Goal: Task Accomplishment & Management: Use online tool/utility

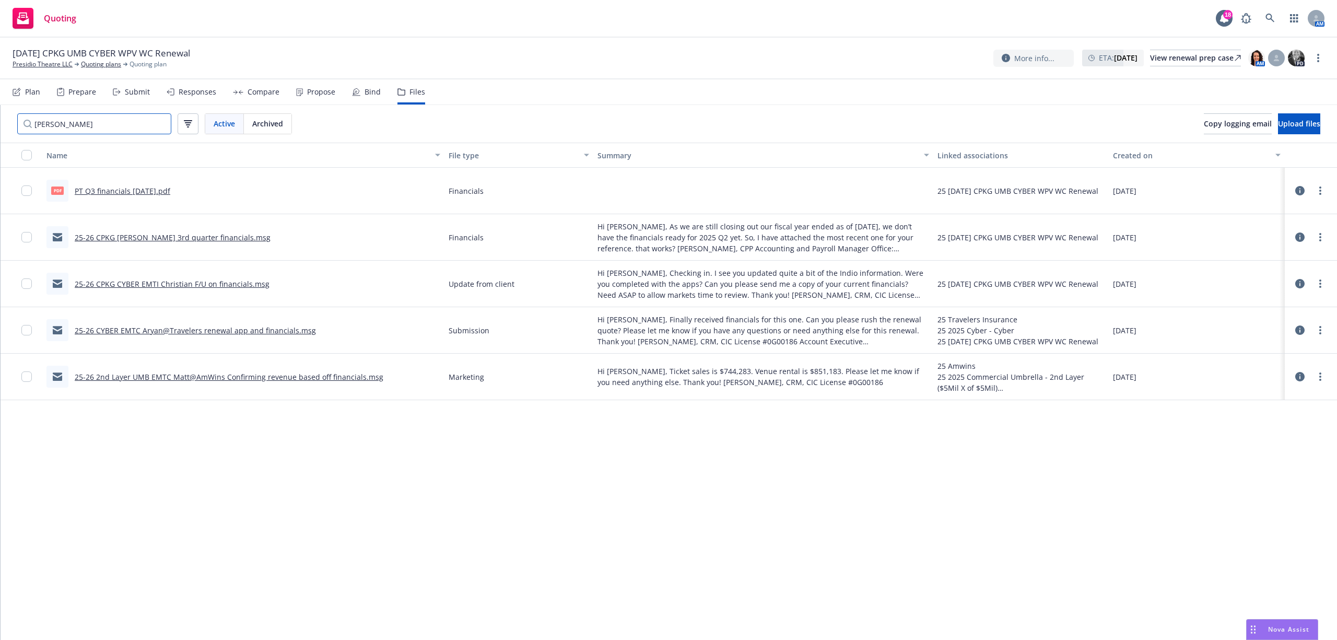
click at [158, 125] on input "finan" at bounding box center [94, 123] width 154 height 21
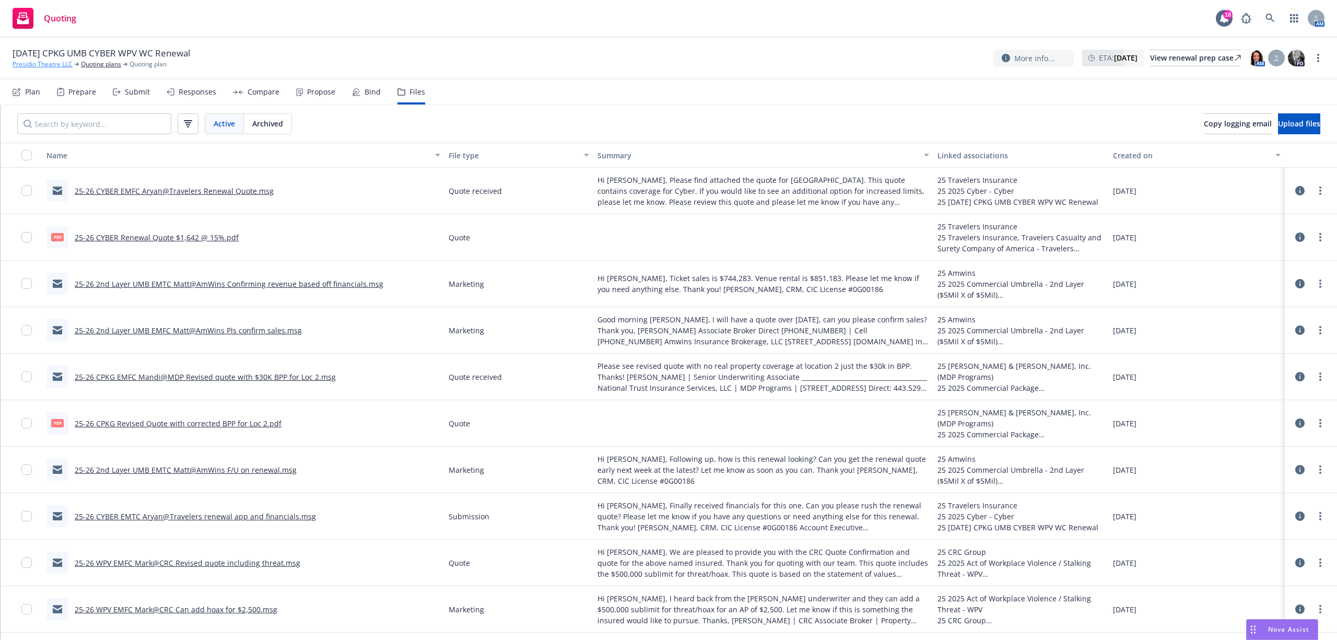
click at [21, 65] on link "Presidio Theatre LLC" at bounding box center [43, 64] width 60 height 9
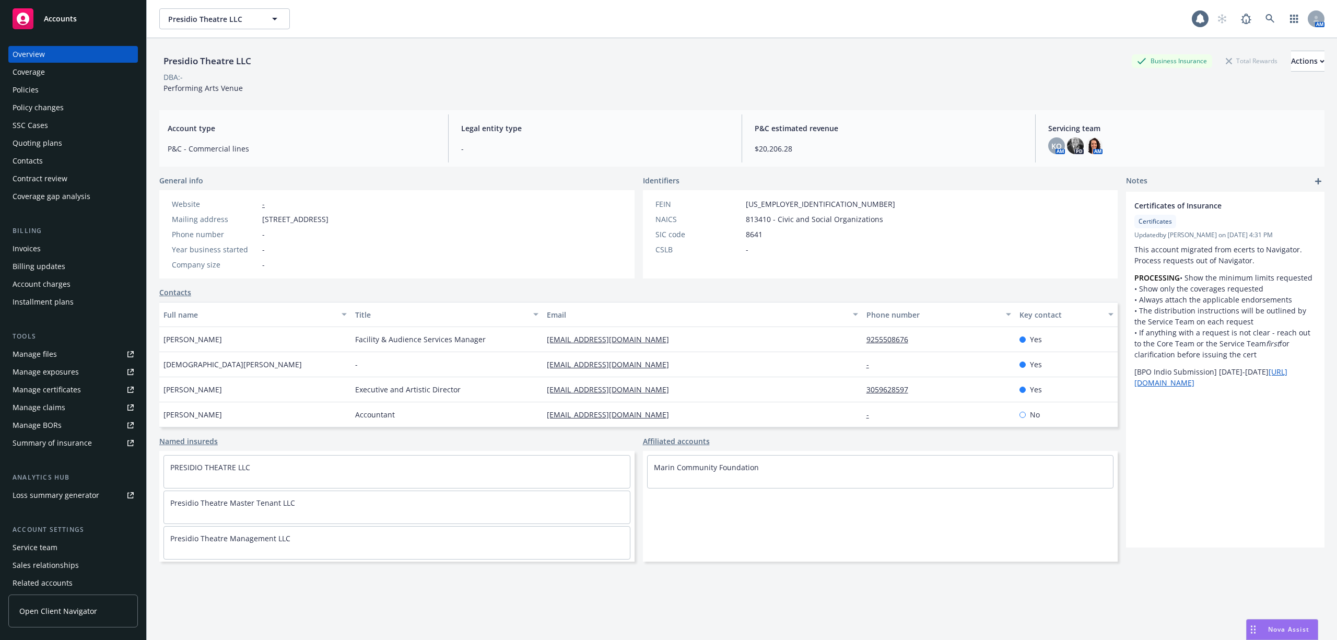
click at [59, 15] on span "Accounts" at bounding box center [60, 19] width 33 height 8
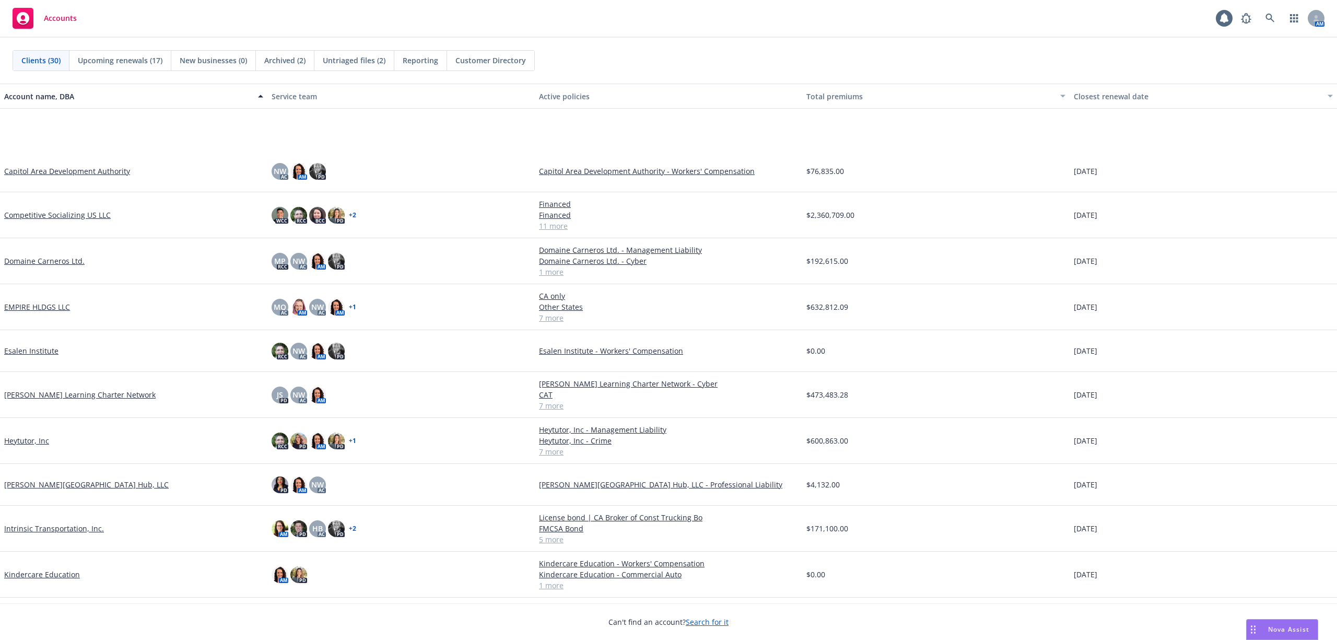
scroll to position [348, 0]
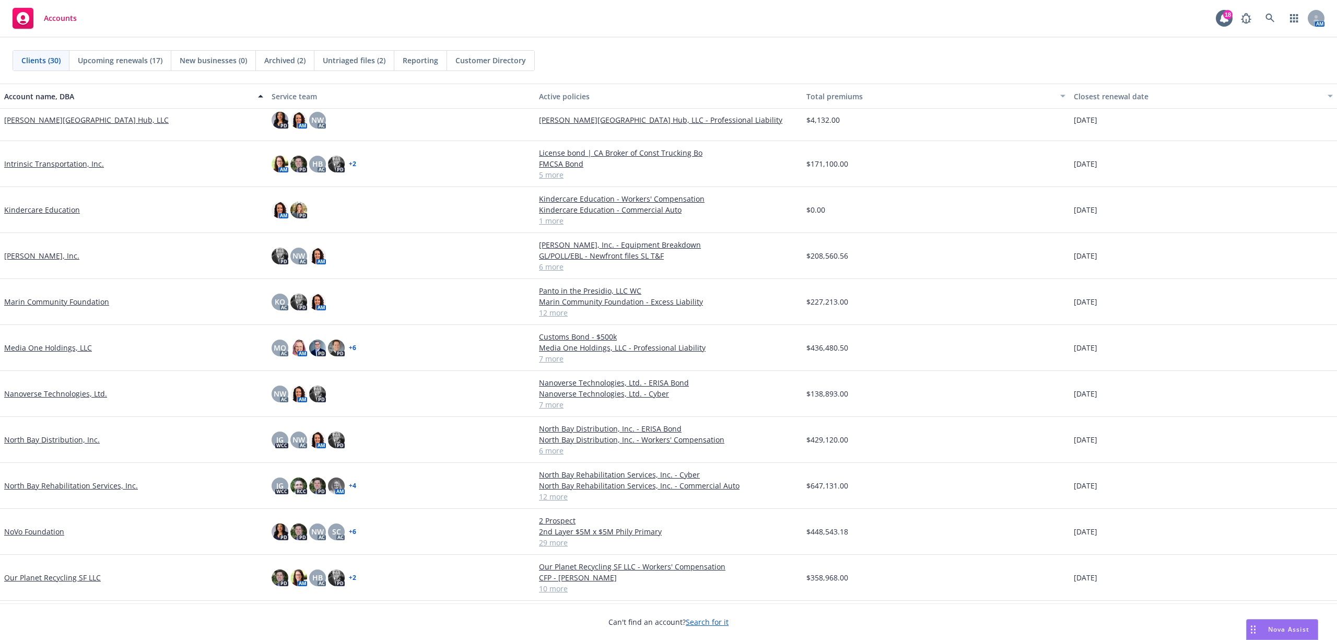
click at [52, 299] on link "Marin Community Foundation" at bounding box center [56, 301] width 105 height 11
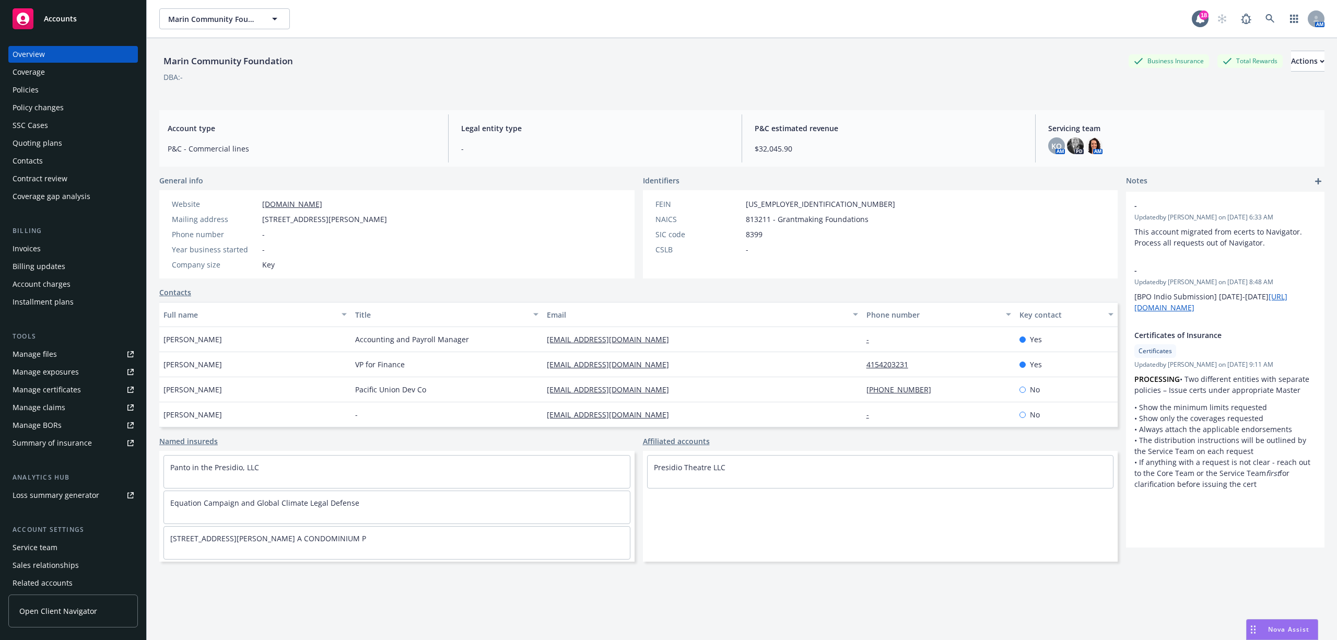
click at [32, 143] on div "Quoting plans" at bounding box center [38, 143] width 50 height 17
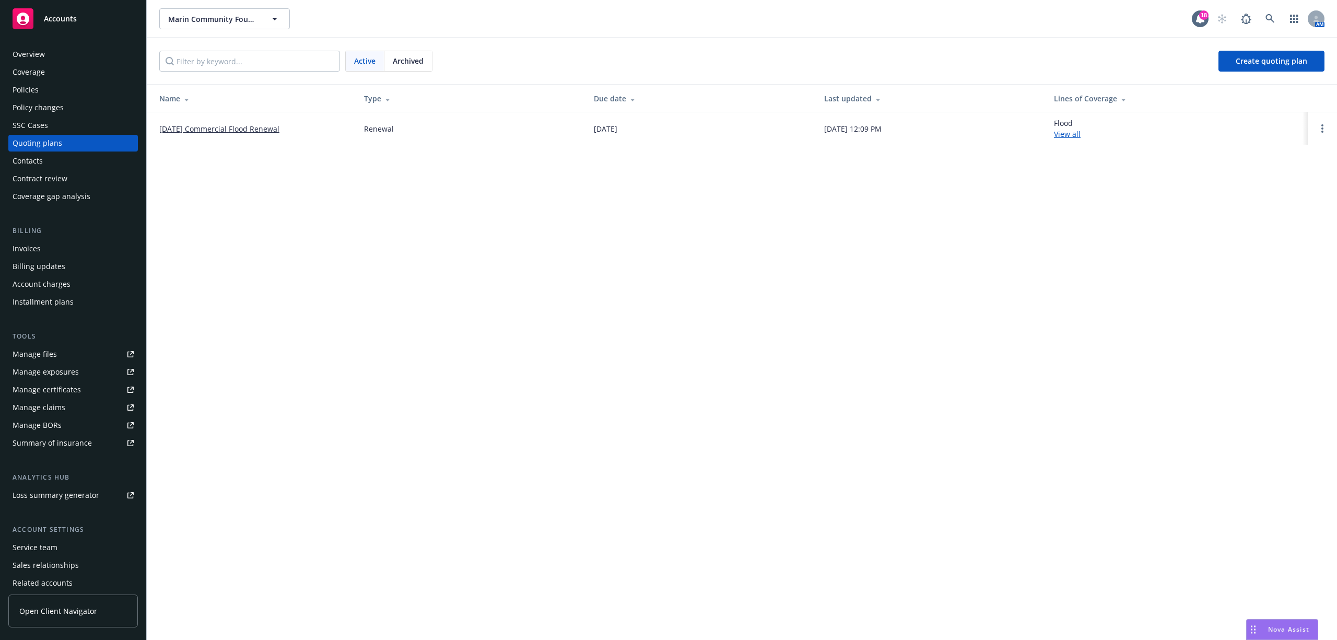
click at [409, 59] on span "Archived" at bounding box center [408, 60] width 31 height 11
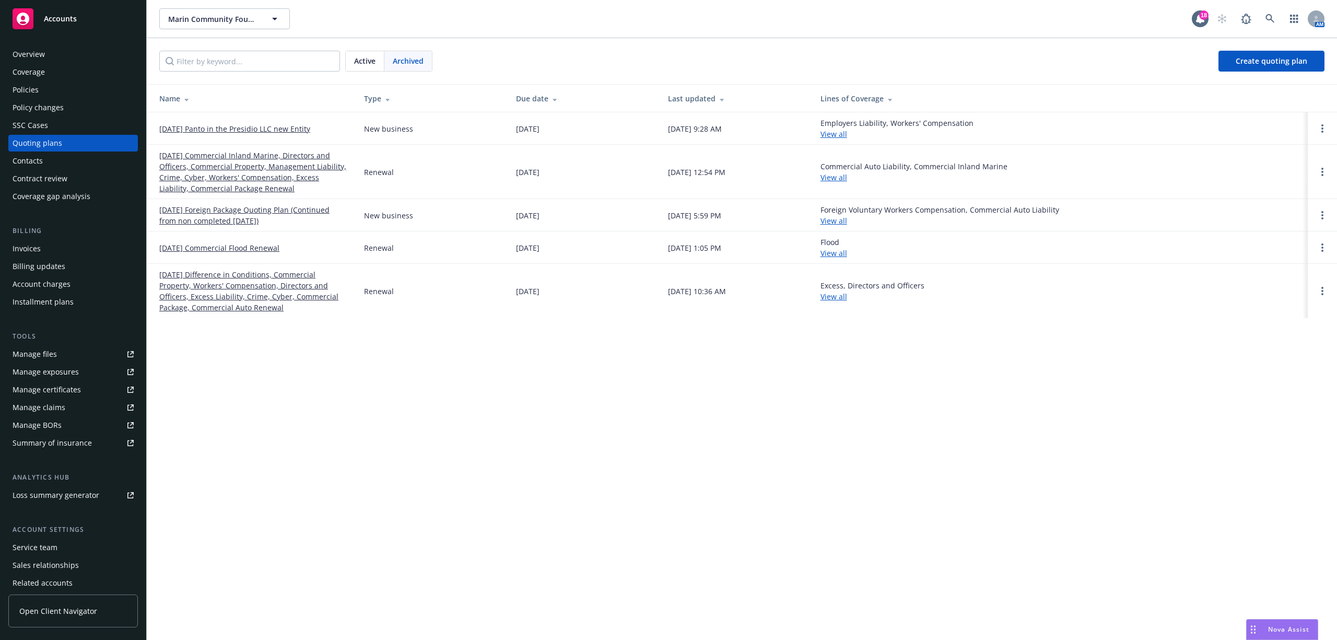
click at [254, 175] on link "[DATE] Commercial Inland Marine, Directors and Officers, Commercial Property, M…" at bounding box center [253, 172] width 188 height 44
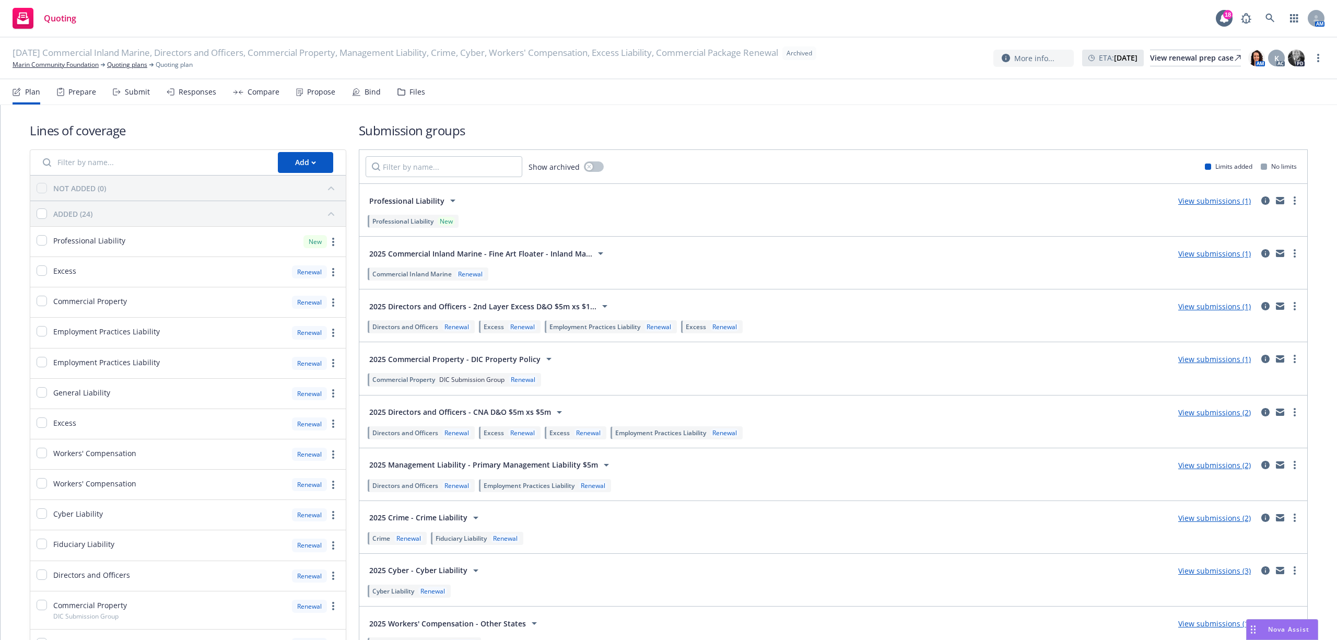
click at [127, 86] on div "Submit" at bounding box center [131, 91] width 37 height 25
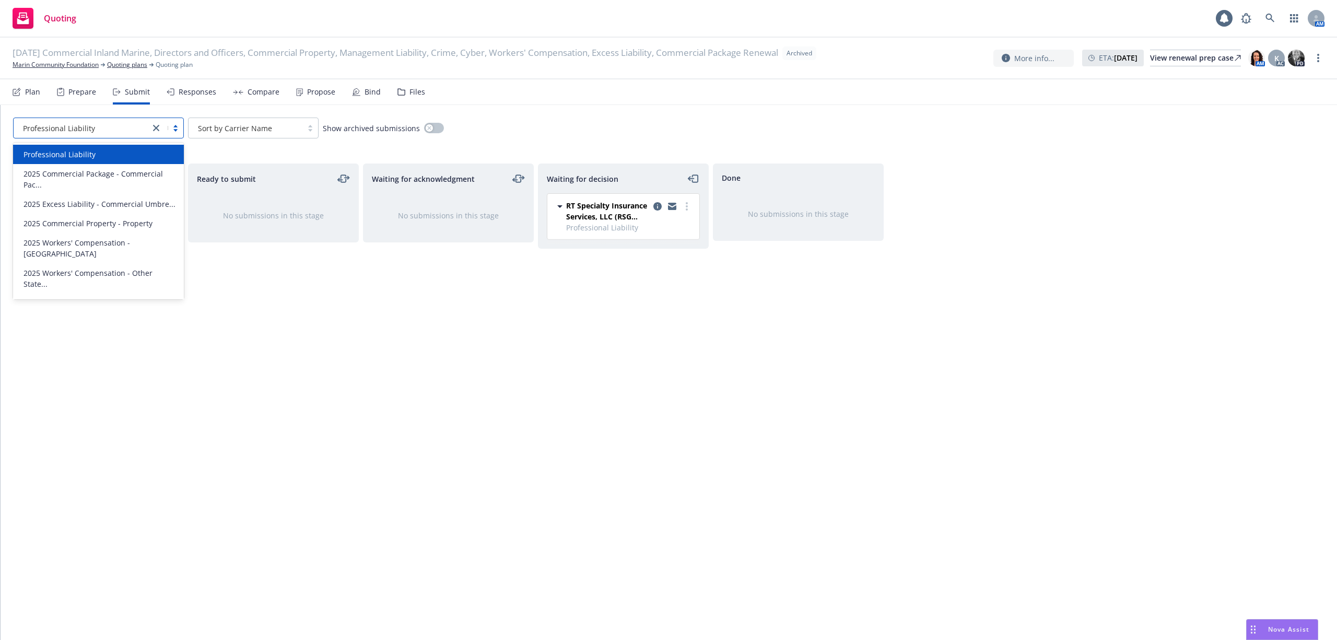
click at [166, 134] on div "Professional Liability" at bounding box center [98, 128] width 171 height 21
click at [539, 410] on div "Waiting for decision RT Specialty Insurance Services, LLC (RSG Specialty, LLC) …" at bounding box center [623, 391] width 171 height 455
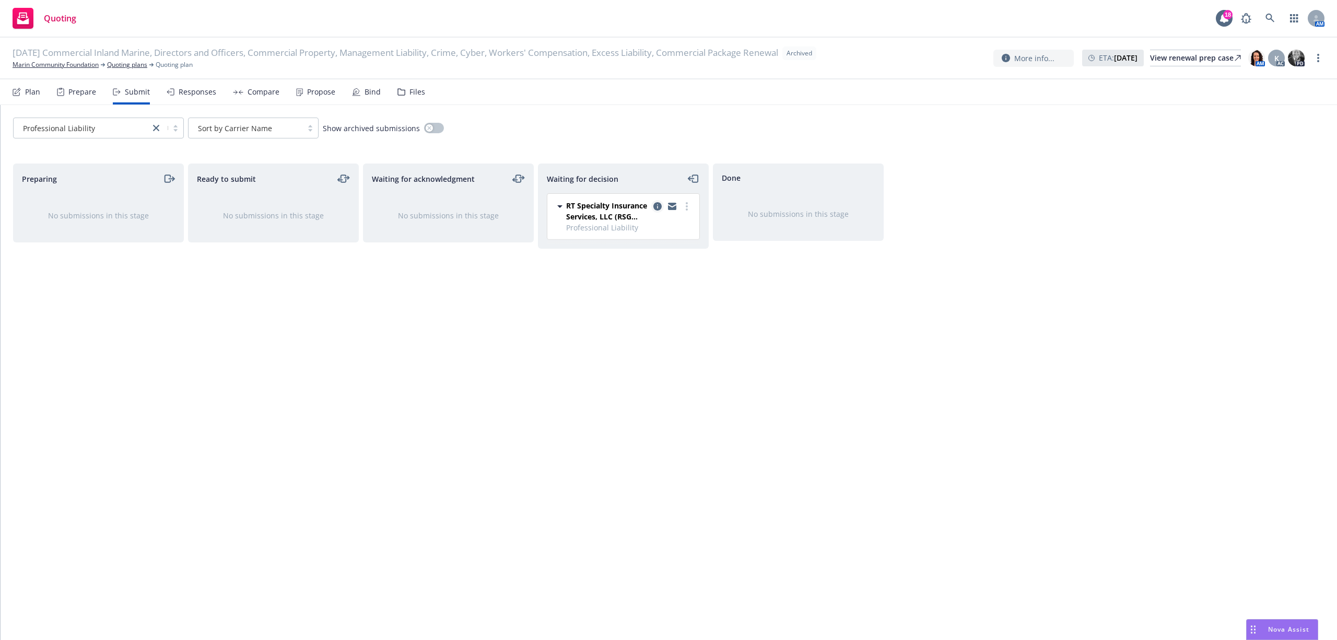
click at [655, 207] on icon "copy logging email" at bounding box center [658, 206] width 8 height 8
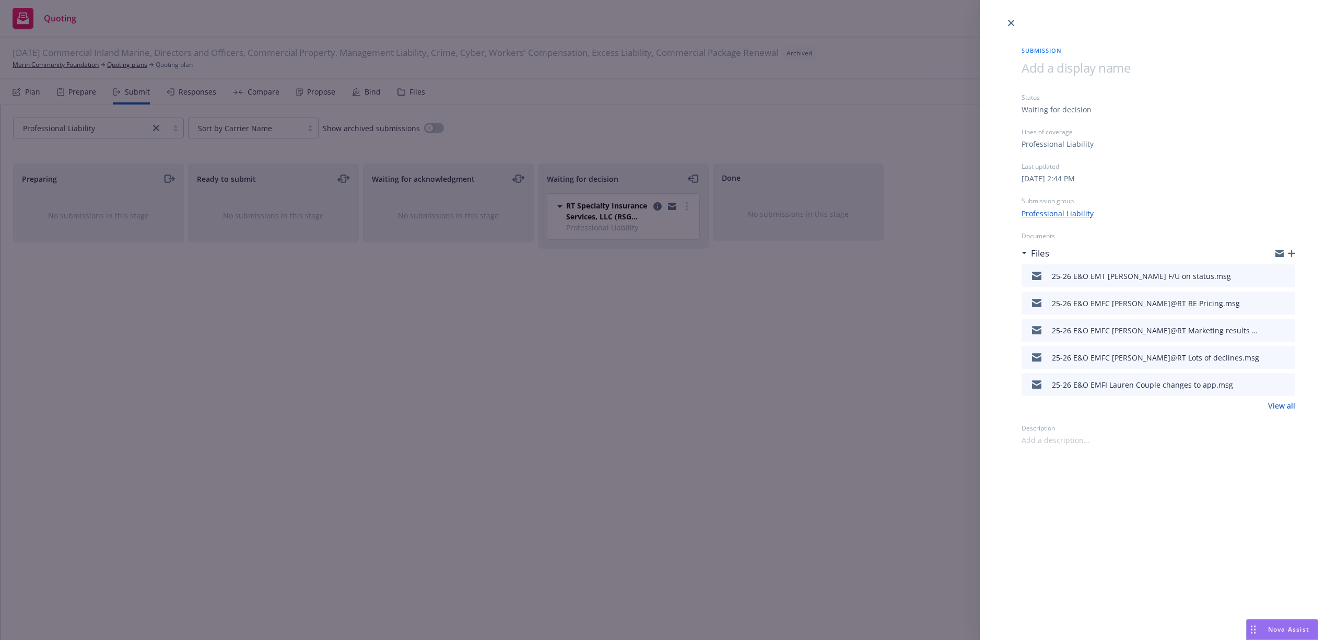
click at [1295, 253] on icon "button" at bounding box center [1291, 253] width 7 height 7
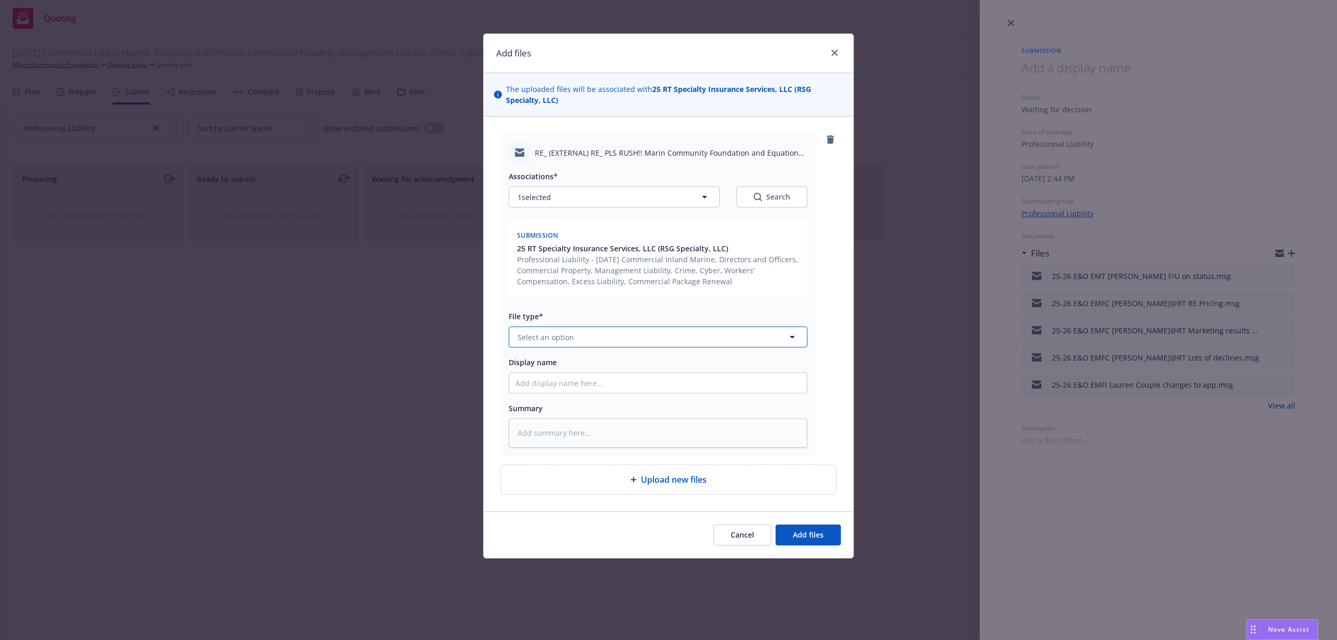
click at [563, 343] on button "Select an option" at bounding box center [658, 337] width 299 height 21
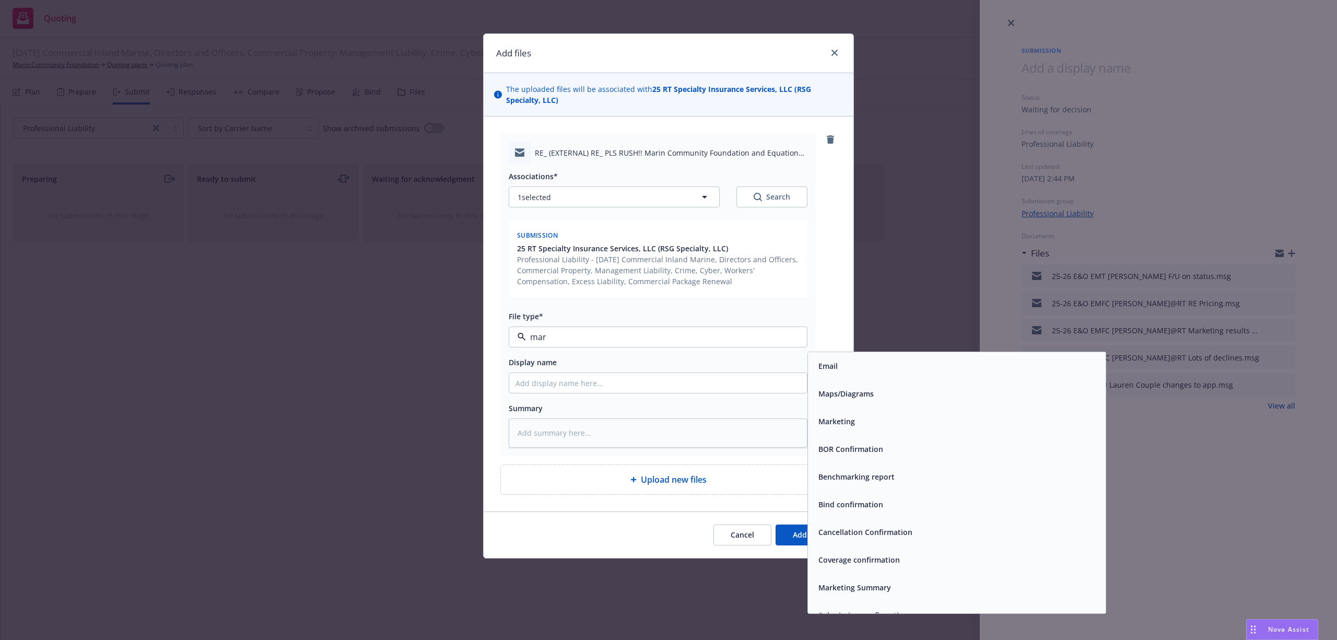
type input "mark"
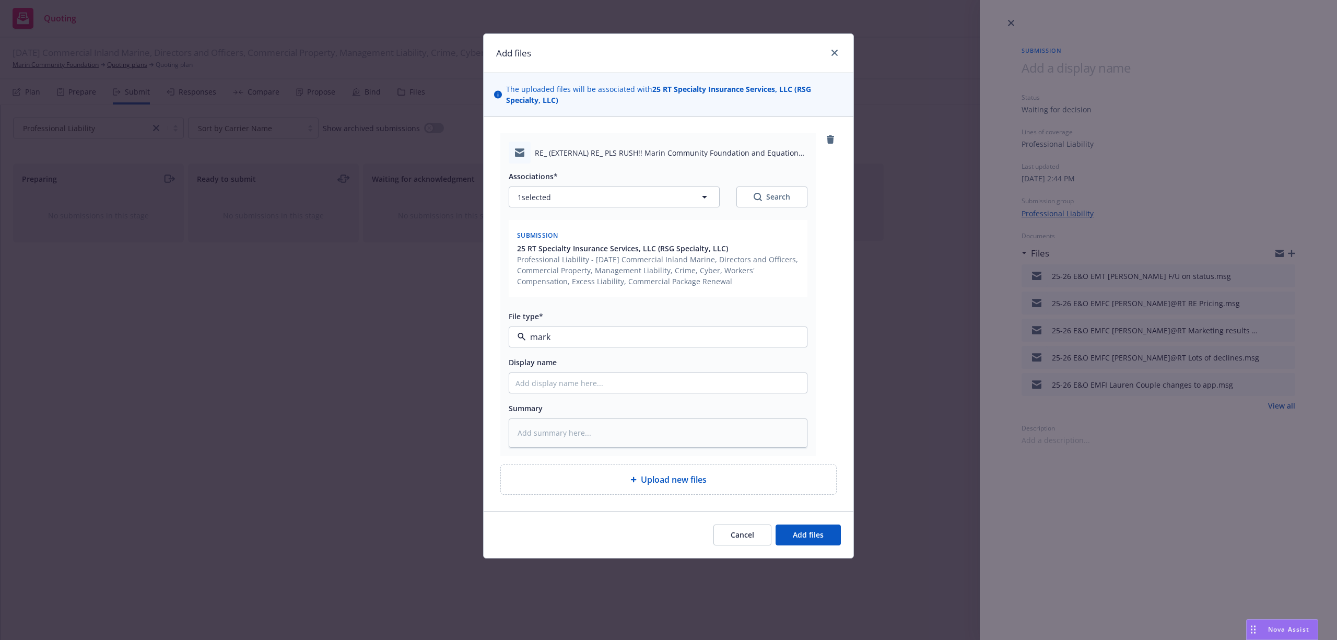
type textarea "x"
type input "2"
type textarea "x"
type input "25"
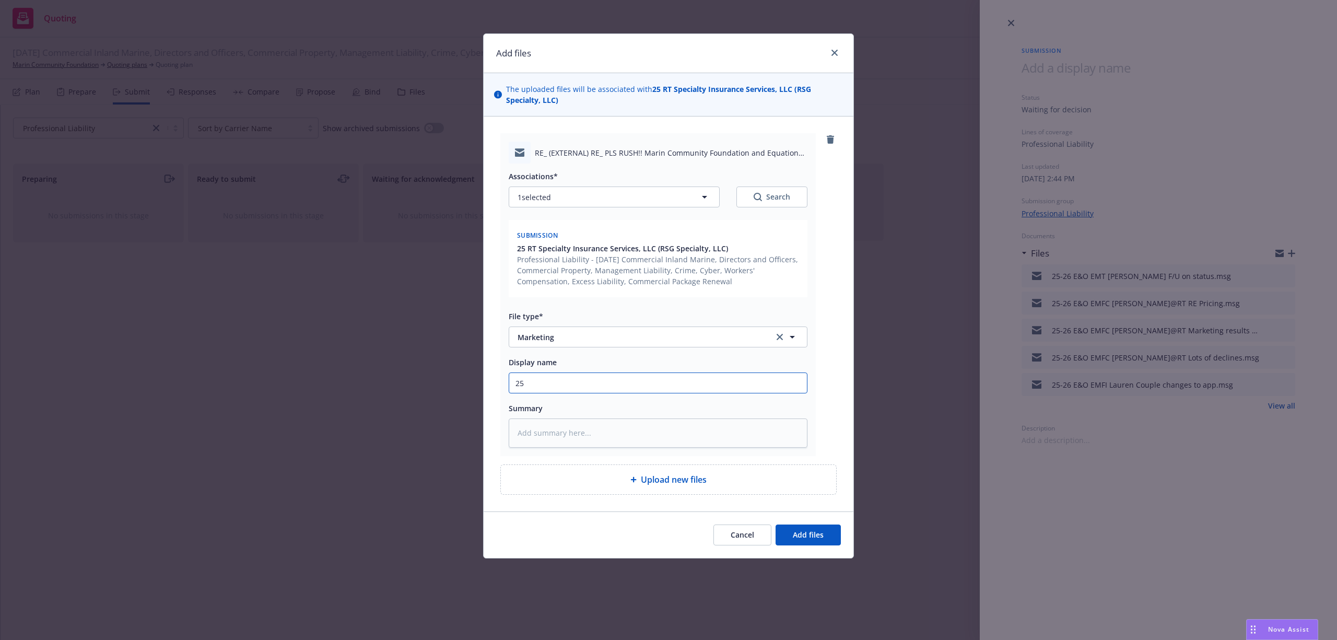
type textarea "x"
type input "25-"
type textarea "x"
type input "25-2"
type textarea "x"
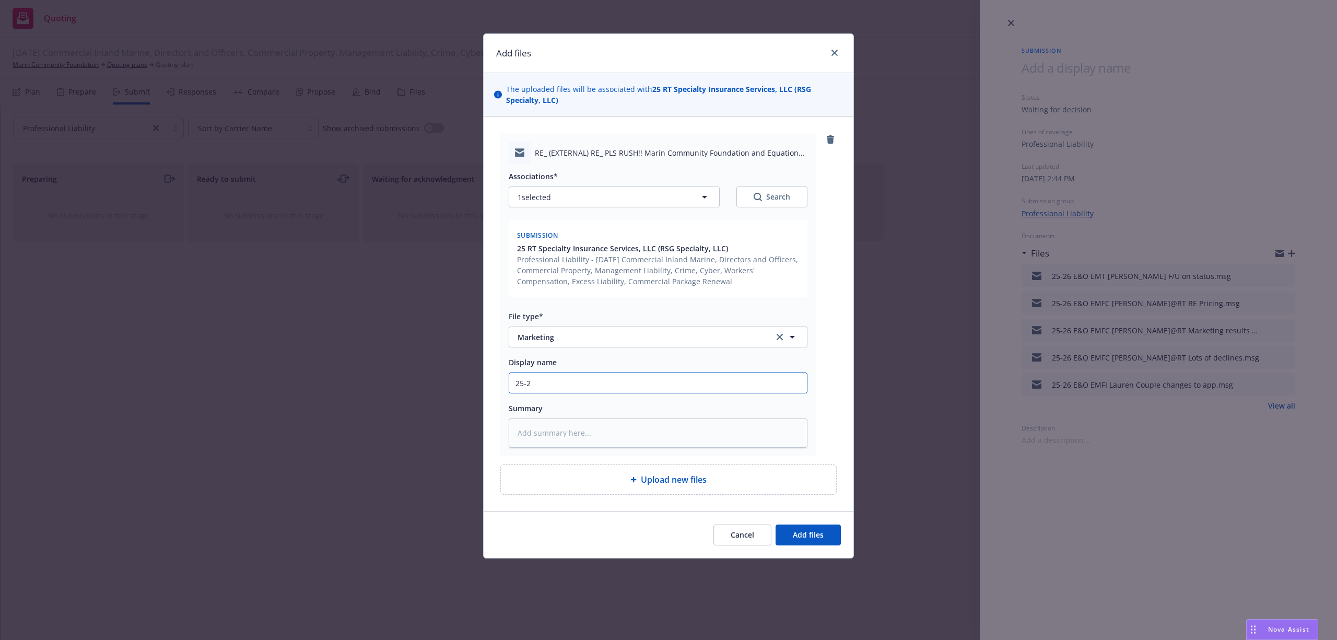
type input "25-26"
type textarea "x"
type input "25-26"
type textarea "x"
type input "25-26 E"
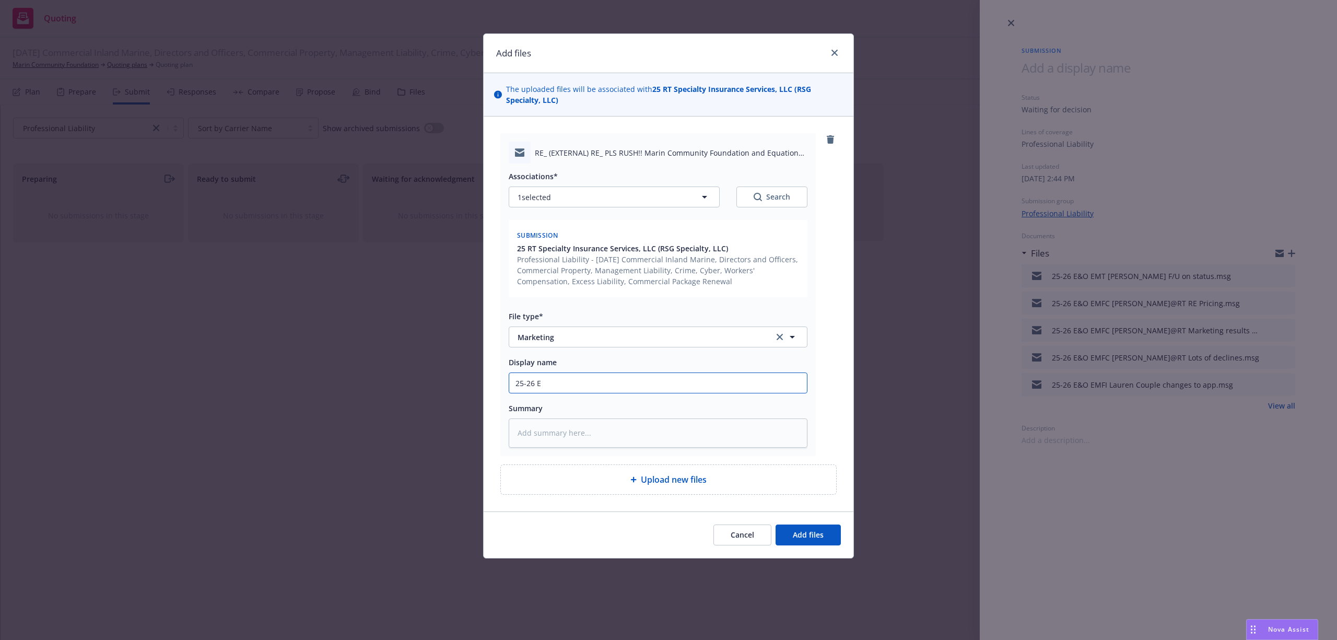
type textarea "x"
type input "25-26 E&"
type textarea "x"
type input "25-26 E&O"
type textarea "x"
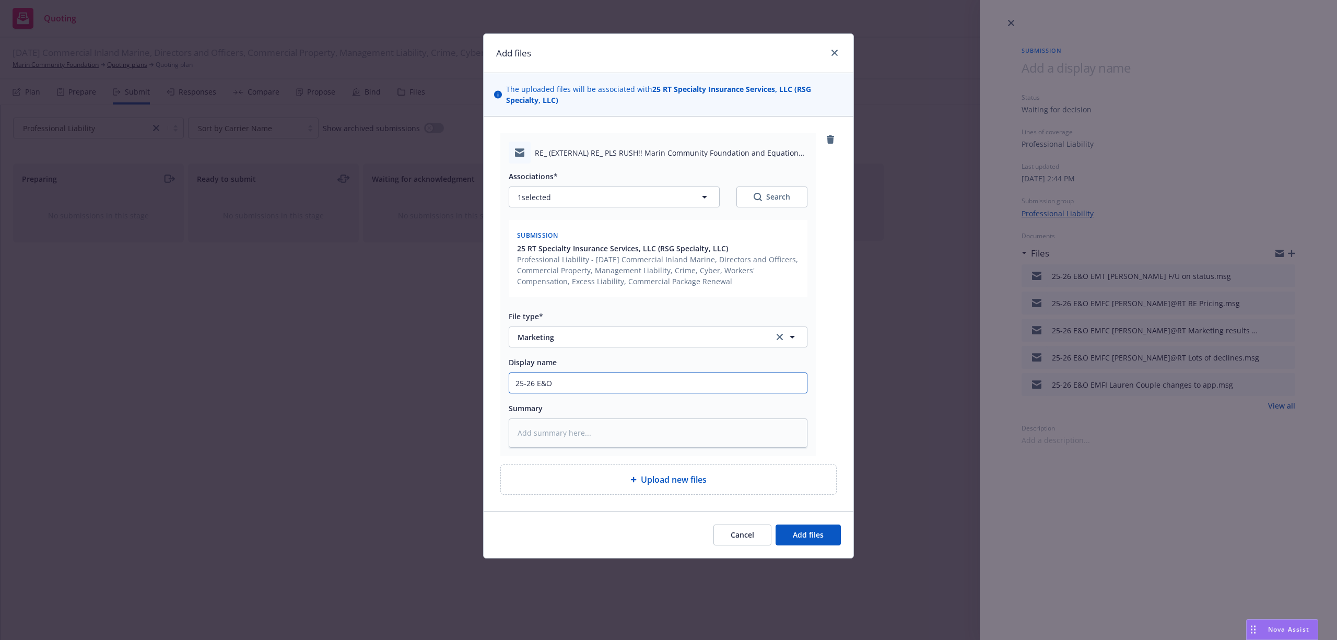
type input "25-26 E&O"
type textarea "x"
type input "25-26 E&O E"
type textarea "x"
type input "25-26 E&O EM"
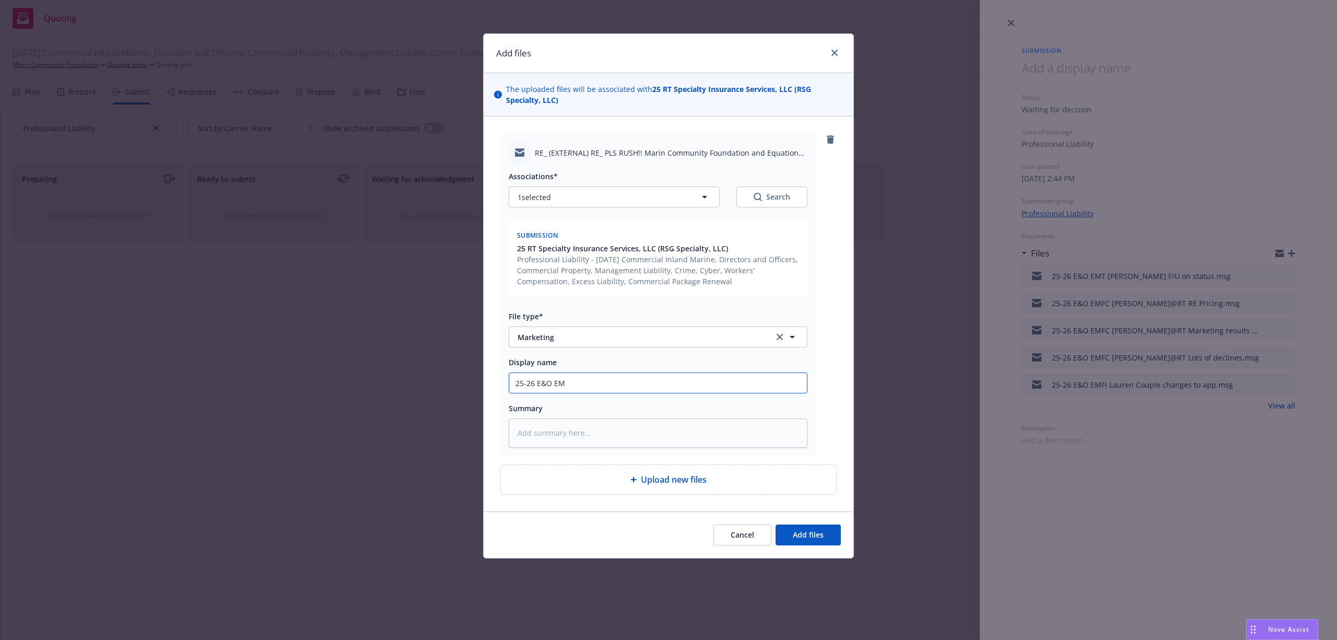
type textarea "x"
type input "25-26 E&O EMF"
type textarea "x"
type input "25-26 E&O EMF"
type textarea "x"
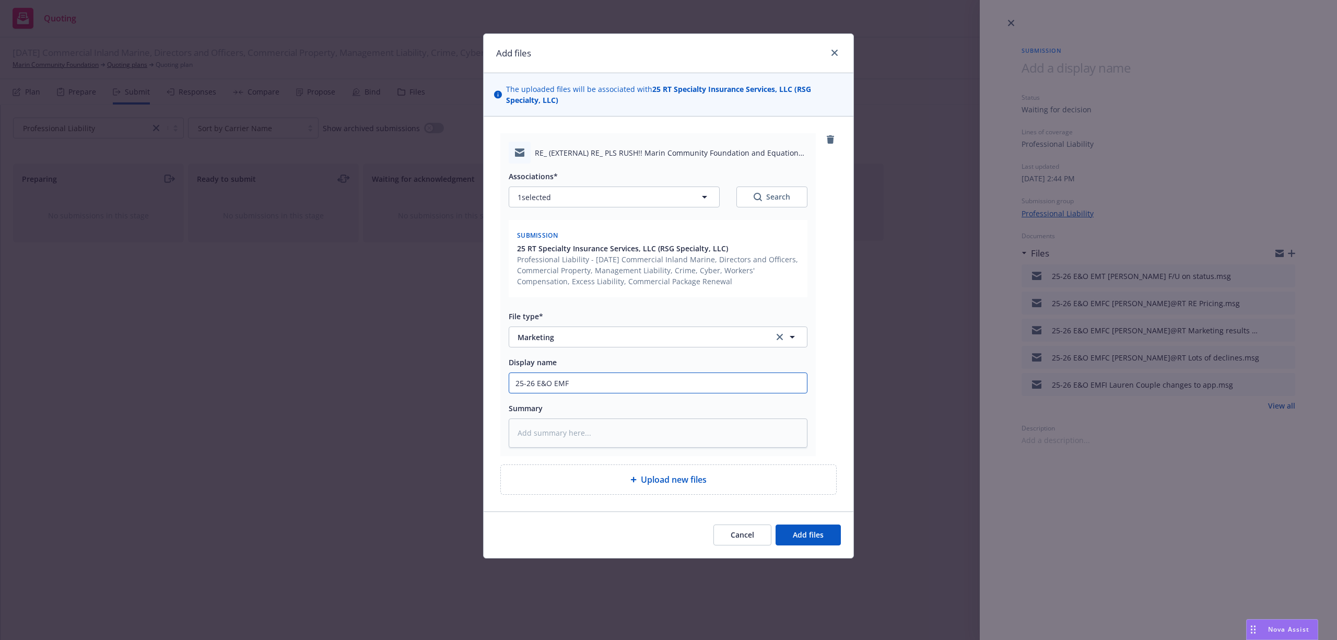
type input "25-26 E&O EMF K"
type textarea "x"
type input "25-26 E&O EMF Ke"
type textarea "x"
type input "25-26 E&O EMF [PERSON_NAME]"
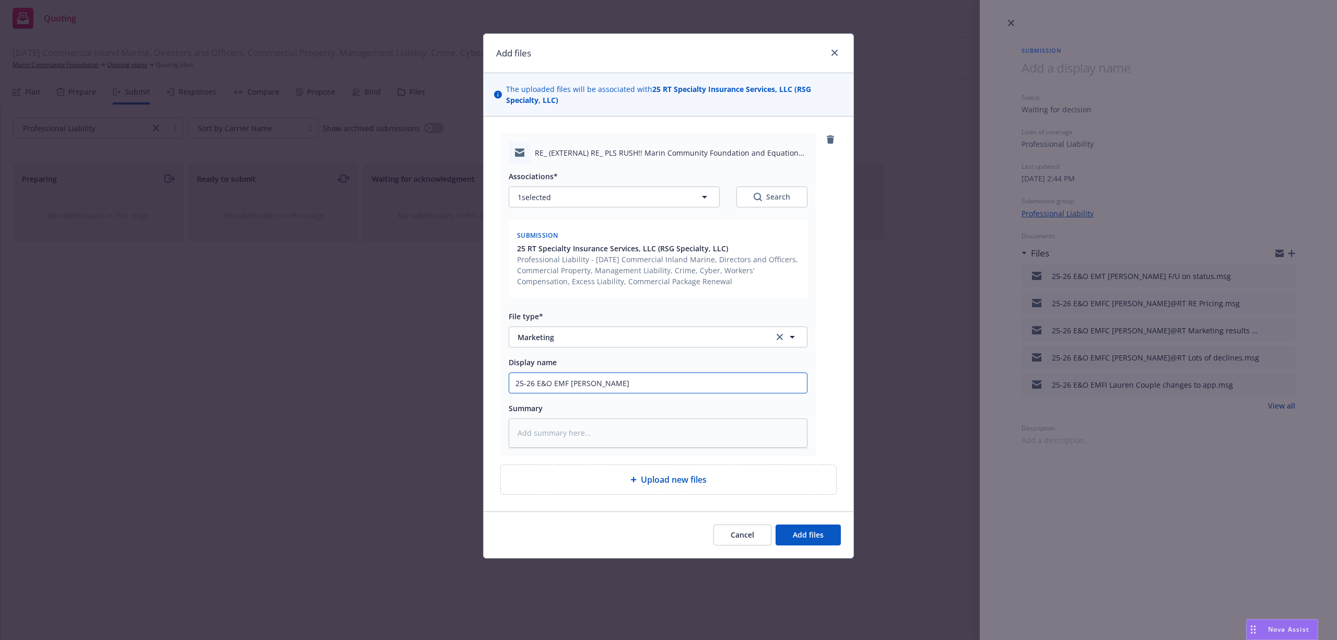
type textarea "x"
type input "25-26 E&O EMF [PERSON_NAME]"
type textarea "x"
type input "25-26 E&O EMF [PERSON_NAME]"
type textarea "x"
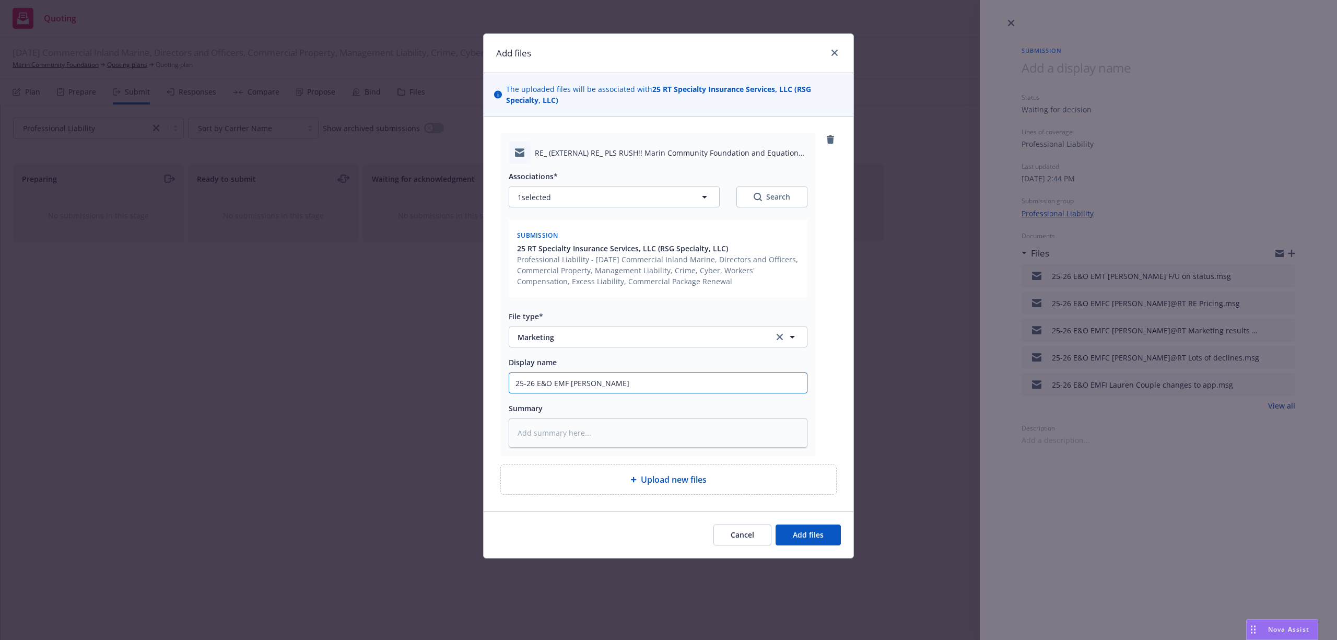
type input "25-26 E&O EMF [PERSON_NAME]"
type textarea "x"
type input "25-26 E&O EMF [PERSON_NAME]"
type textarea "x"
type input "25-26 E&O EMF [PERSON_NAME]"
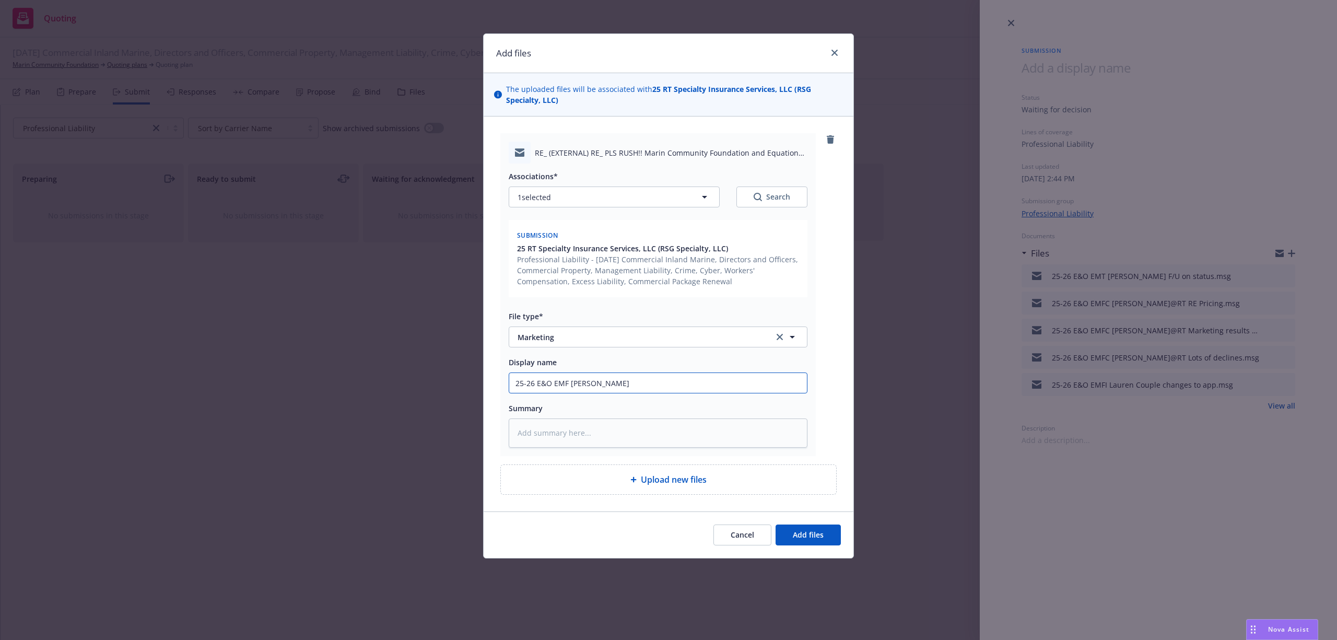
type textarea "x"
type input "25-26 E&O EMF [PERSON_NAME]"
type textarea "x"
type input "25-26 E&O EMF [PERSON_NAME]"
type textarea "x"
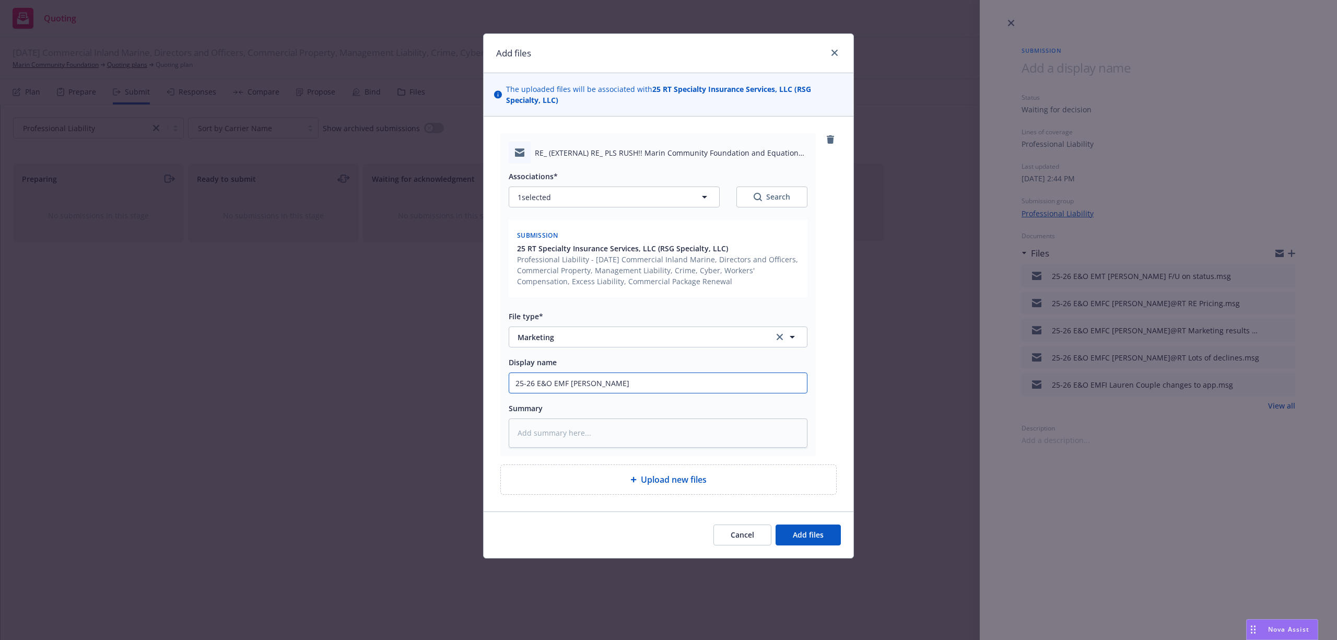
type input "25-26 E&O EMF [PERSON_NAME]"
type textarea "x"
type input "25-26 E&O EMF [PERSON_NAME]"
type textarea "x"
type input "25-26 E&O EMF [PERSON_NAME]"
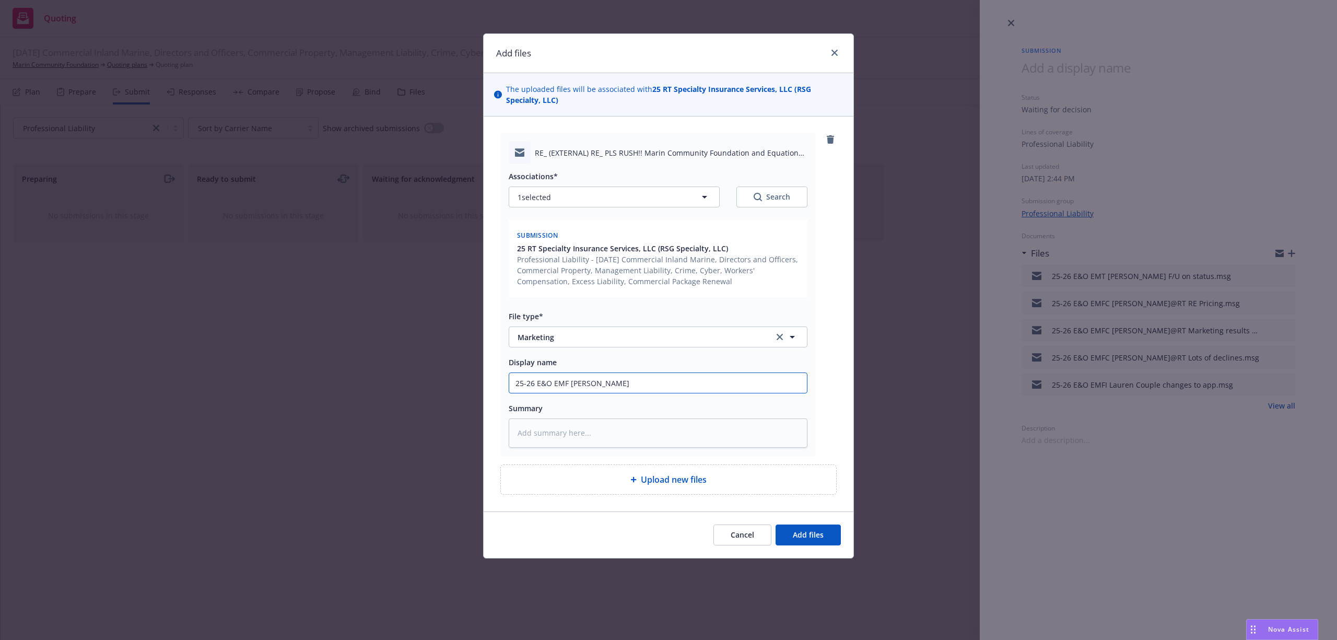
type textarea "x"
type input "25-26 E&O EMF [PERSON_NAME] Want"
type textarea "x"
type input "25-26 E&O EMF [PERSON_NAME] Want"
type textarea "x"
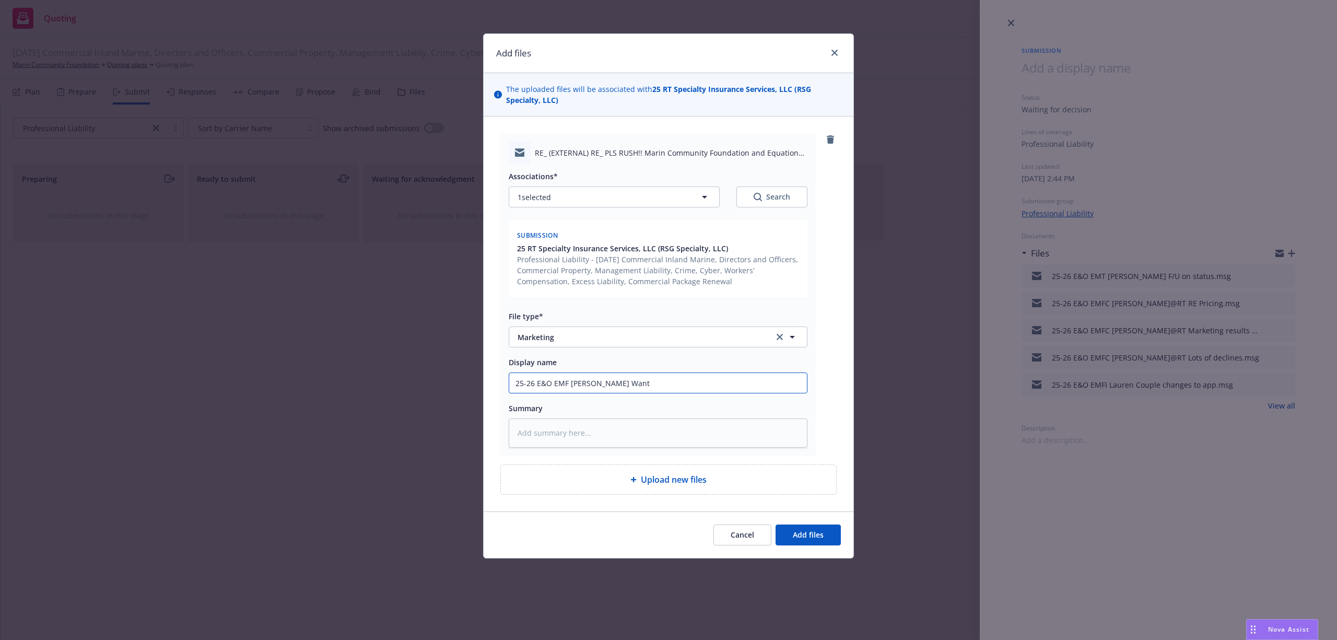
type input "25-26 E&O EMF [PERSON_NAME] Want"
type textarea "x"
type input "25-26 E&O EMF [PERSON_NAME] Wants"
type textarea "x"
type input "25-26 E&O EMF [PERSON_NAME] Wants"
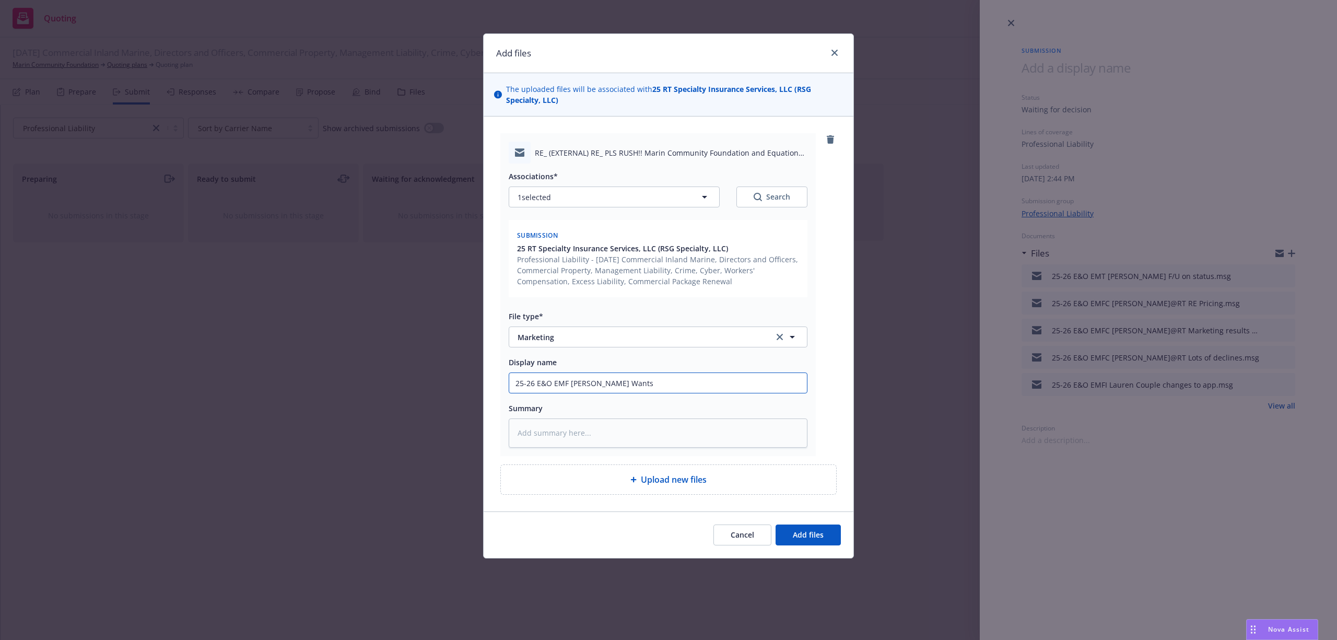
type textarea "x"
type input "25-26 E&O EMF [PERSON_NAME] Wants mo"
type textarea "x"
type input "25-26 E&O EMF [PERSON_NAME] Wants mor"
type textarea "x"
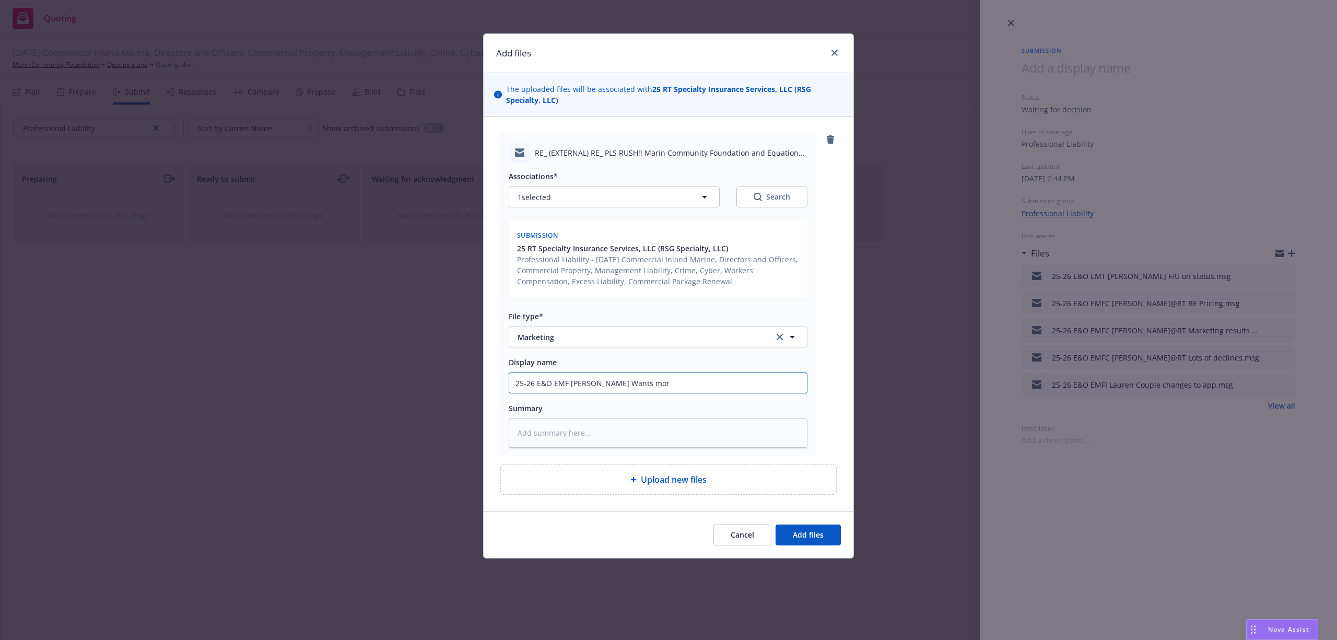
type input "25-26 E&O EMF [PERSON_NAME] Wants more"
type textarea "x"
type input "25-26 E&O EMF [PERSON_NAME] Wants more"
type textarea "x"
type input "25-26 E&O EMF [PERSON_NAME] Wants more d"
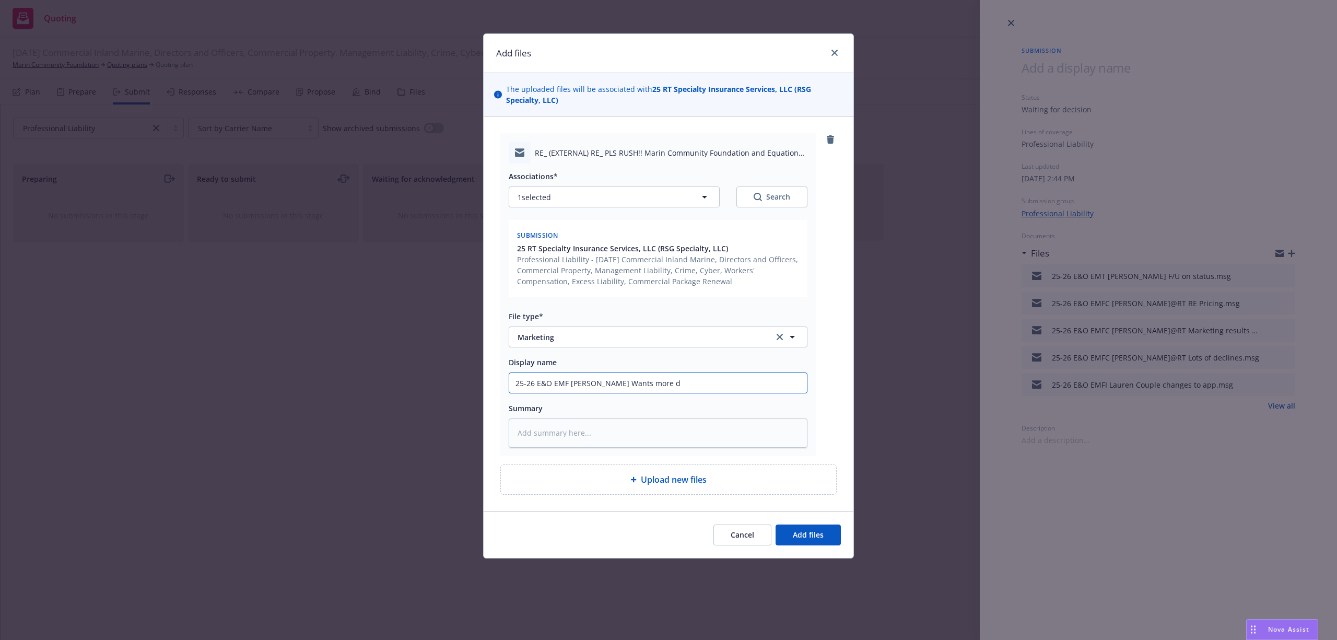
type textarea "x"
type input "25-26 E&O EMF [PERSON_NAME] Wants more de"
type textarea "x"
type input "25-26 E&O EMF [PERSON_NAME] Wants more det"
type textarea "x"
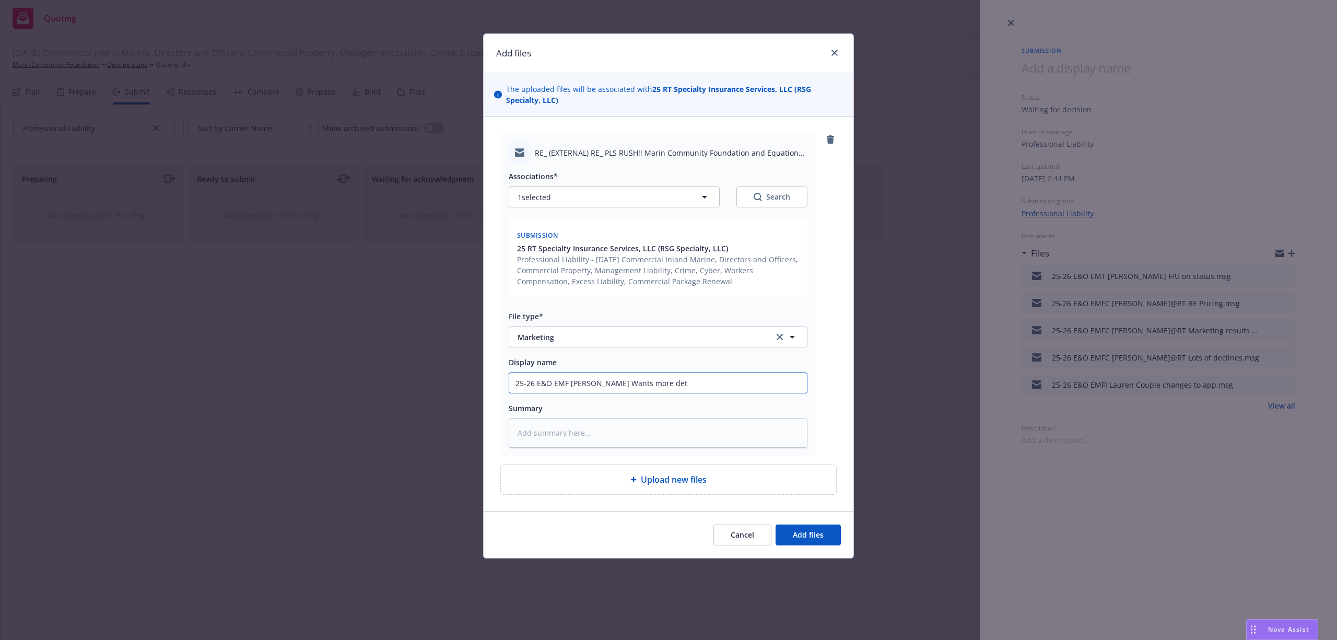
type input "25-26 E&O EMF [PERSON_NAME] Wants more deta"
type textarea "x"
type input "25-26 E&O EMF [PERSON_NAME] Wants more detai"
type textarea "x"
type input "25-26 E&O EMF [PERSON_NAME] Wants more detail"
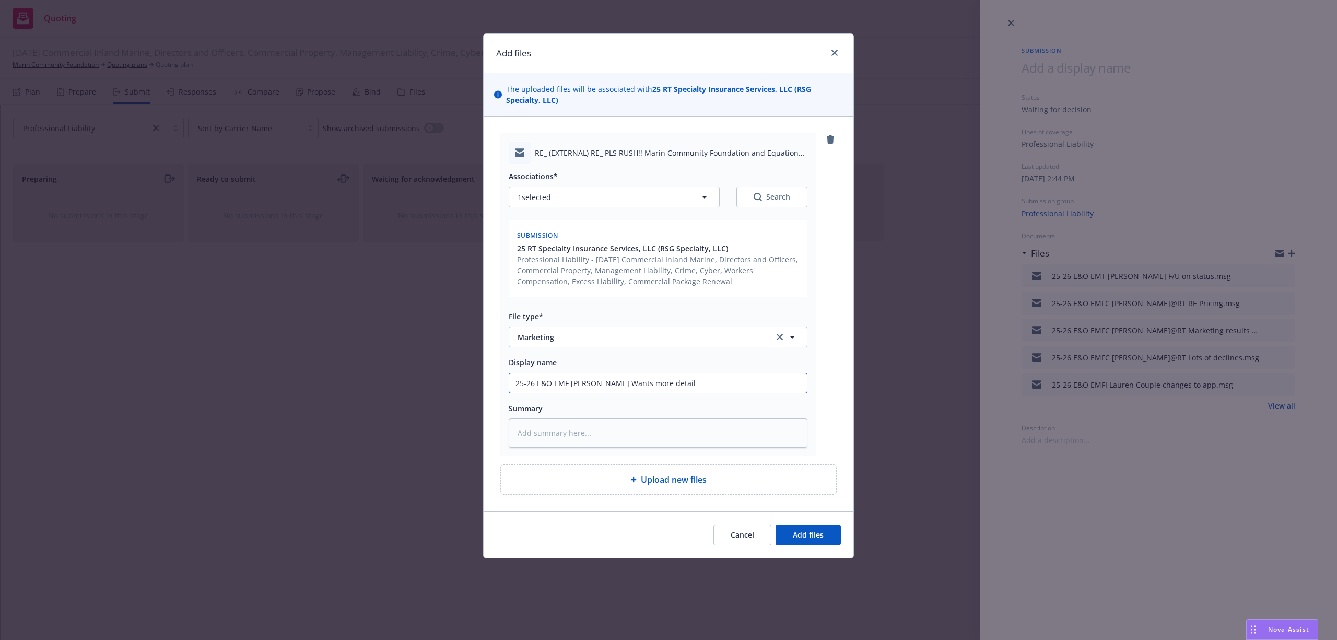
type textarea "x"
type input "25-26 E&O EMF [PERSON_NAME] Wants more details"
type textarea "x"
type input "25-26 E&O EMF [PERSON_NAME] Wants more details"
type textarea "x"
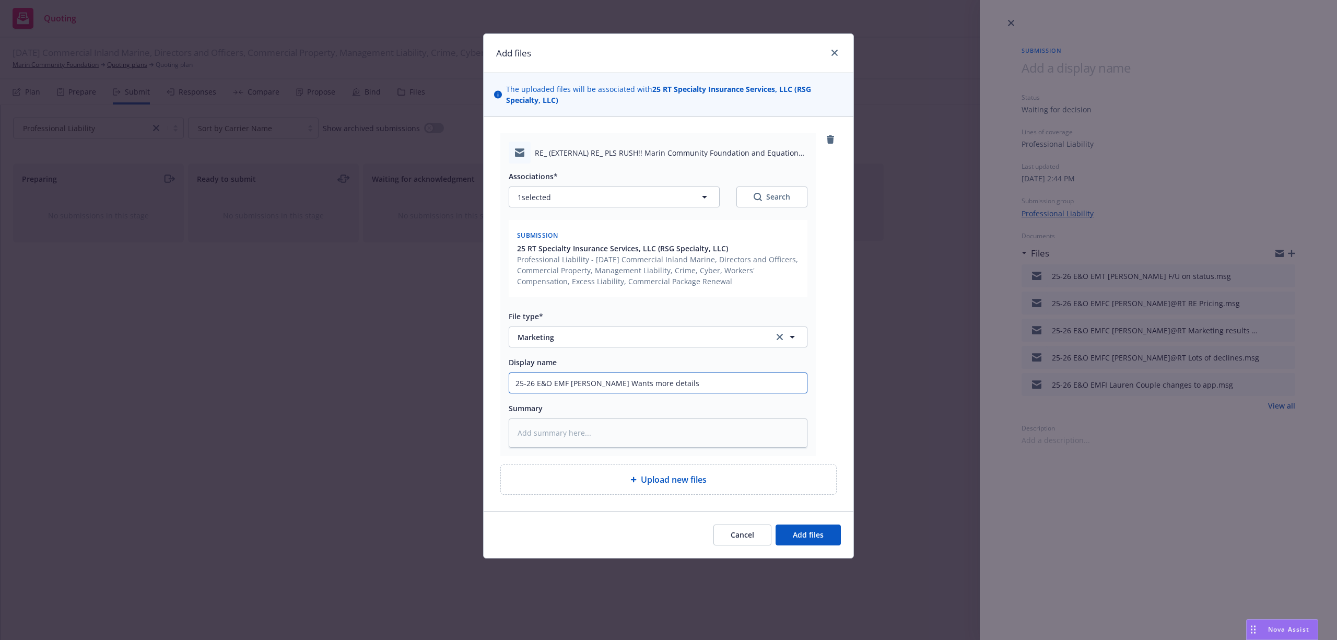
type input "25-26 E&O EMF [PERSON_NAME] Wants more details o"
type textarea "x"
type input "25-26 E&O EMF [PERSON_NAME] Wants more details on"
type textarea "x"
type input "25-26 E&O EMF [PERSON_NAME] Wants more details on"
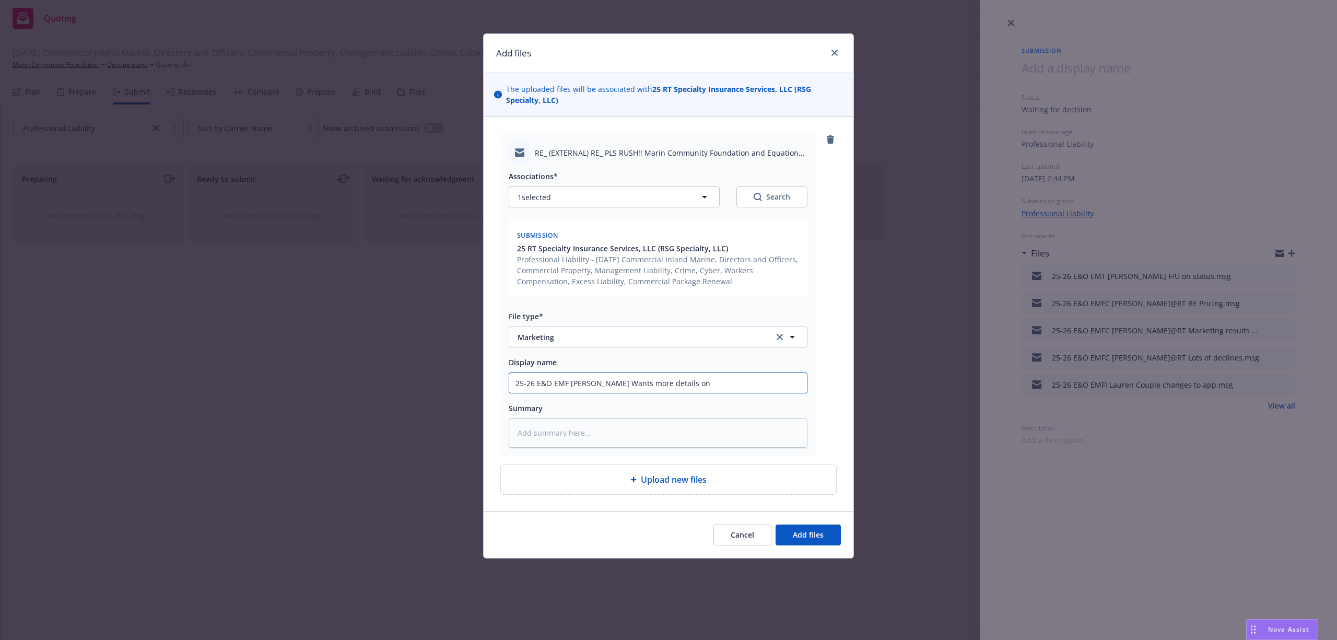
type textarea "x"
type input "25-26 E&O EMF [PERSON_NAME] Wants more details on d"
type textarea "x"
type input "25-26 E&O EMF [PERSON_NAME] Wants more details on de"
type textarea "x"
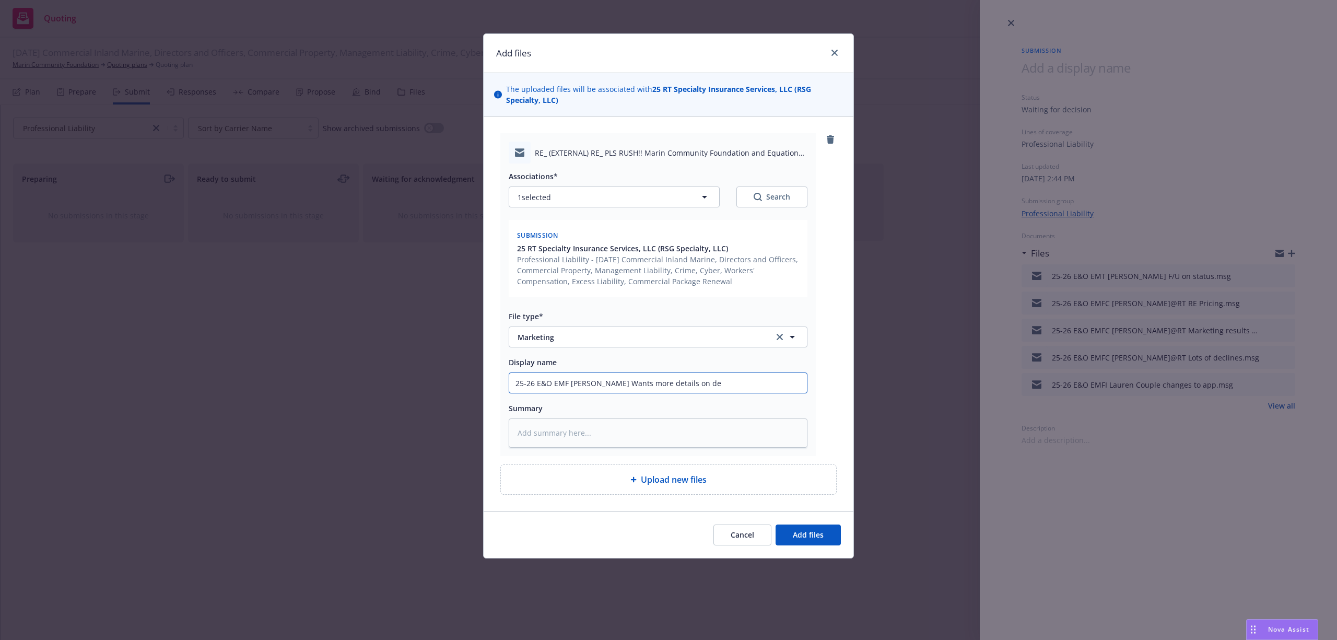
type input "25-26 E&O EMF [PERSON_NAME] Wants more details on dec"
type textarea "x"
type input "25-26 E&O EMF [PERSON_NAME] Wants more details on decl"
type textarea "x"
type input "25-26 E&O EMF [PERSON_NAME] Wants more details on decli"
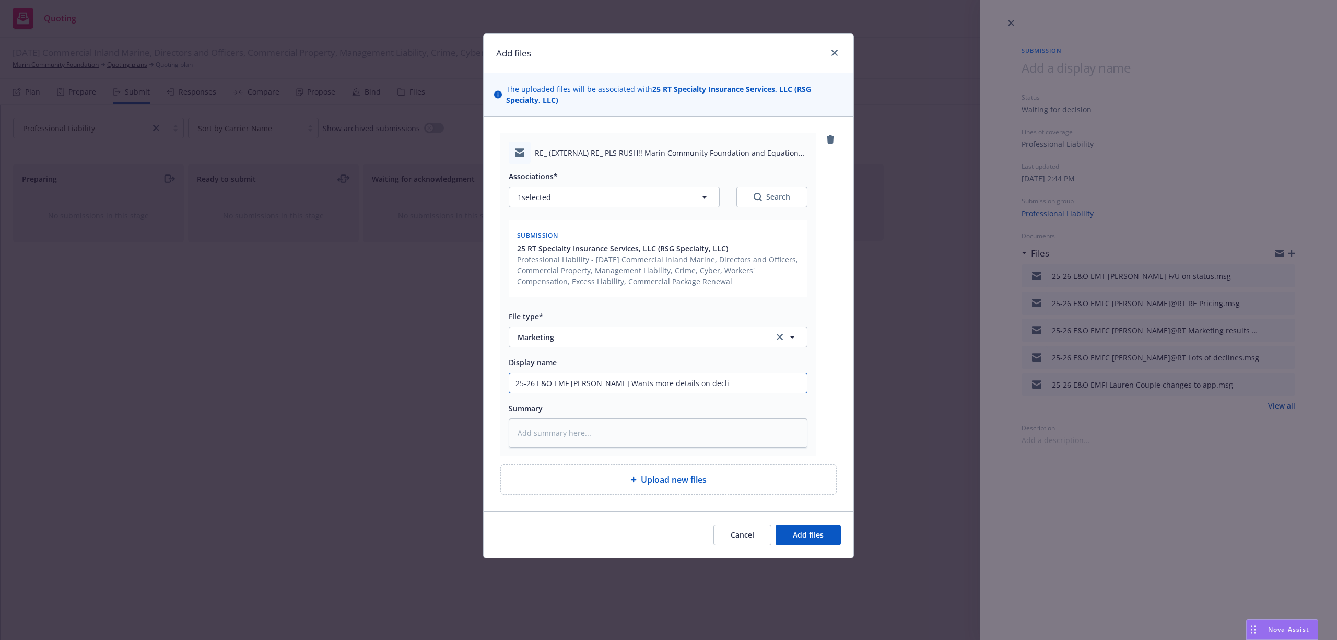
type textarea "x"
type input "25-26 E&O EMF [PERSON_NAME] Wants more details on declin"
type textarea "x"
type input "25-26 E&O EMF [PERSON_NAME] Wants more details on declina"
type textarea "x"
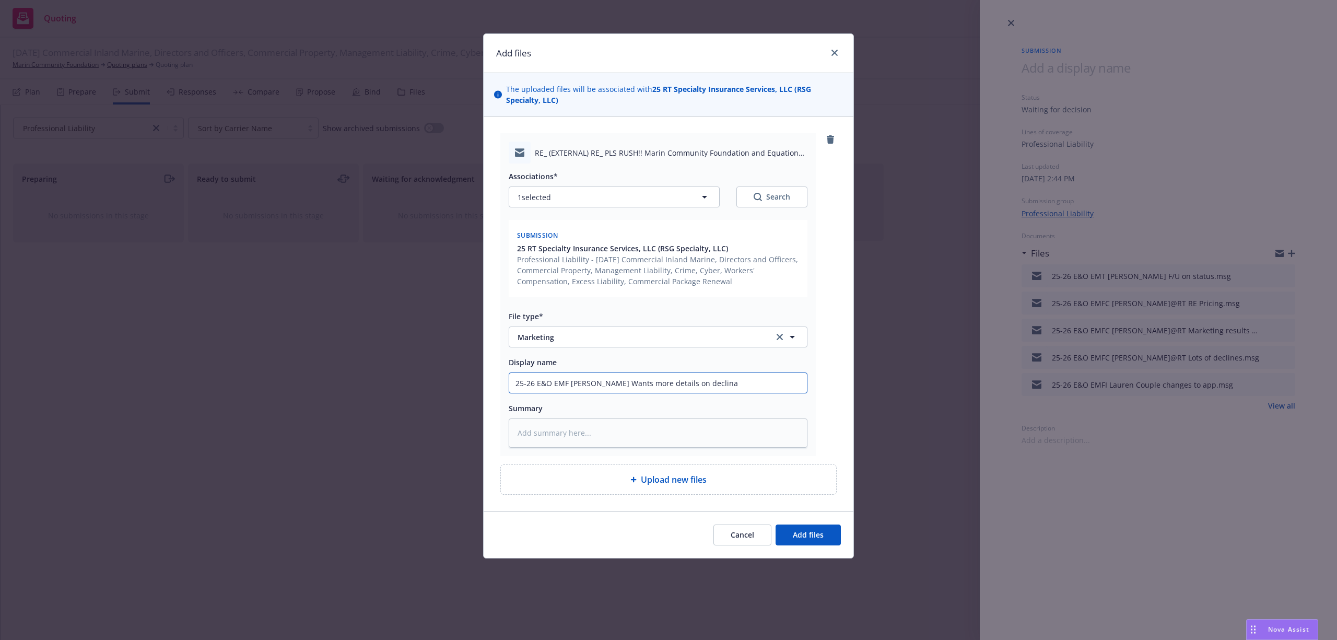
type input "25-26 E&O EMF [PERSON_NAME] Wants more details on declinat"
type textarea "x"
type input "25-26 E&O EMF [PERSON_NAME] Wants more details on declinati"
type textarea "x"
type input "25-26 E&O EMF [PERSON_NAME] Wants more details on declinatio"
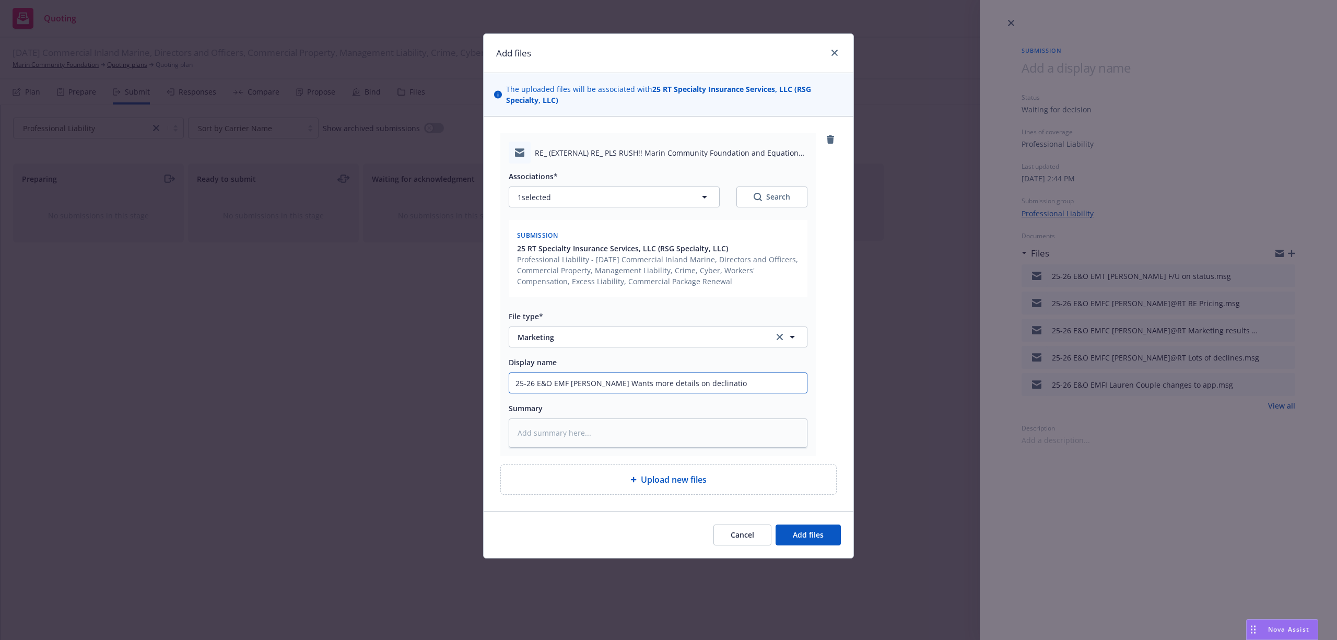
type textarea "x"
type input "25-26 E&O EMF [PERSON_NAME] Wants more details on declination"
type textarea "x"
type input "25-26 E&O EMF [PERSON_NAME] Wants more details on declinations"
paste textarea "Lo Ips, D sit ametco ad elits doei temporin utla etdolo magnaali enim admi ven …"
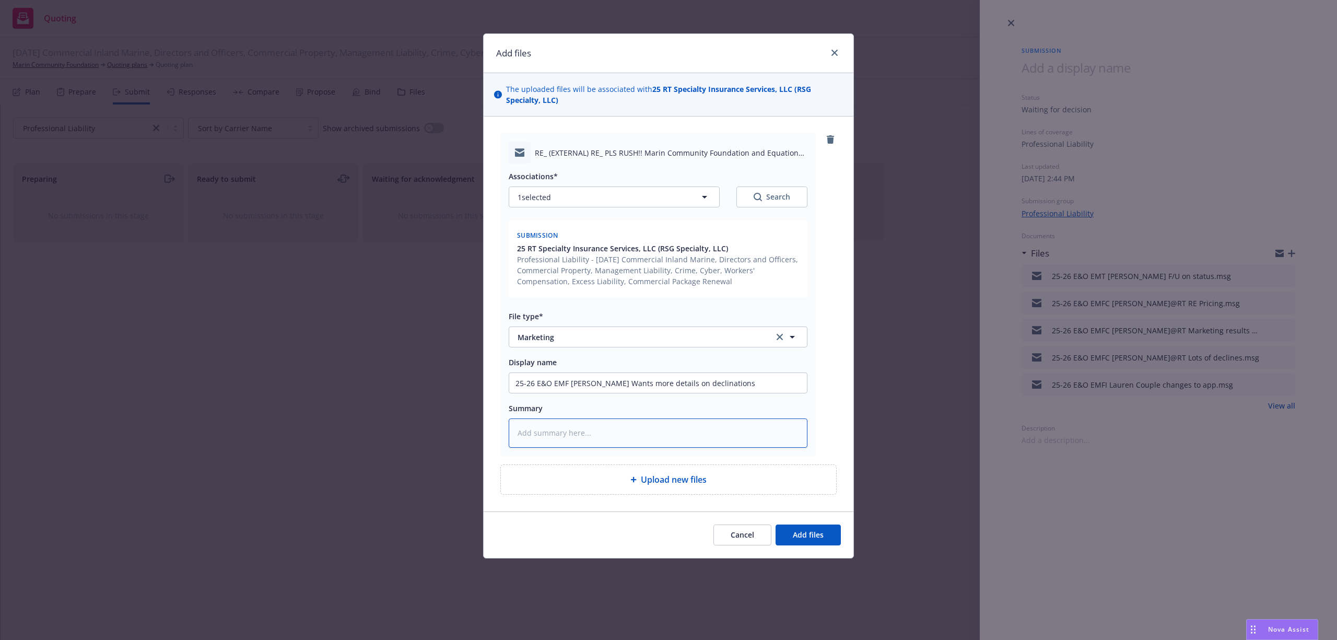
type textarea "x"
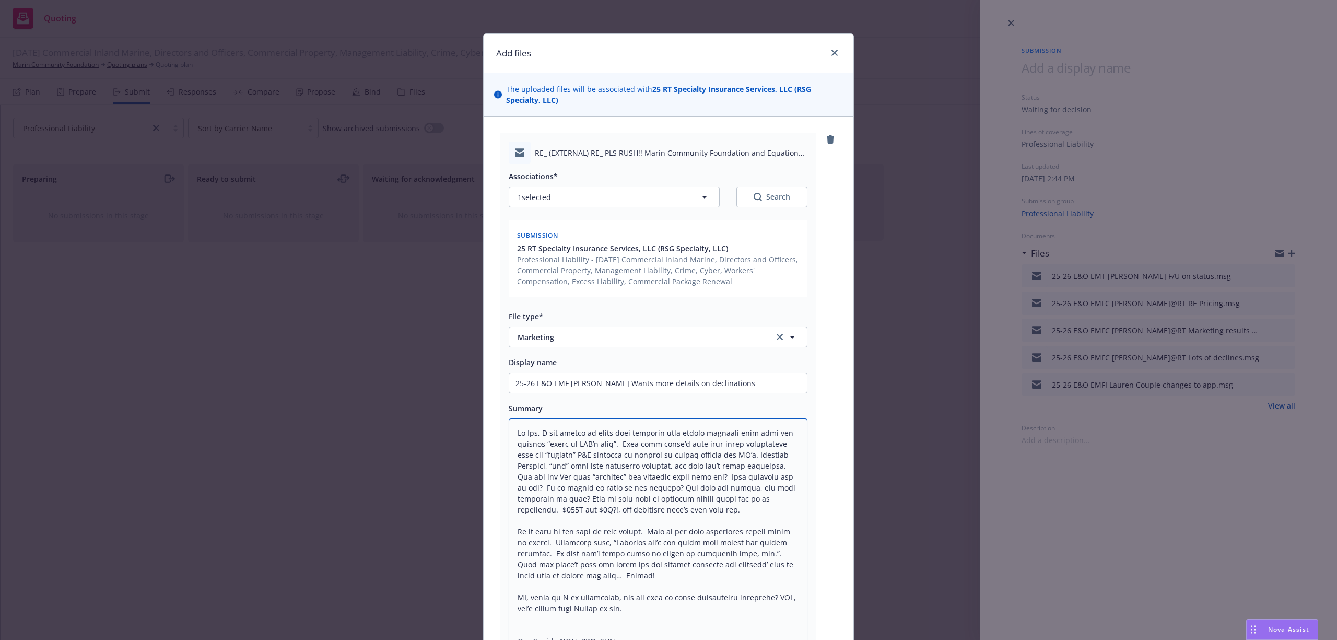
scroll to position [2, 0]
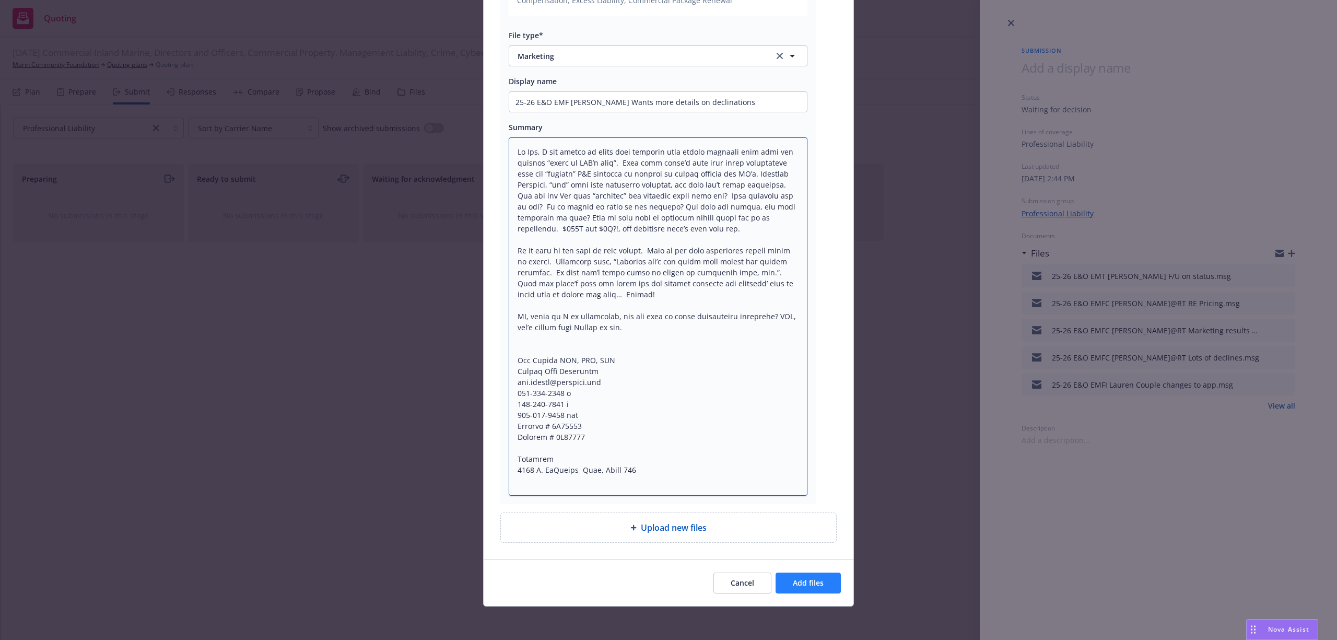
type textarea "Lo Ips, D sit ametco ad elits doei temporin utla etdolo magnaali enim admi ven …"
click at [805, 579] on span "Add files" at bounding box center [808, 583] width 31 height 10
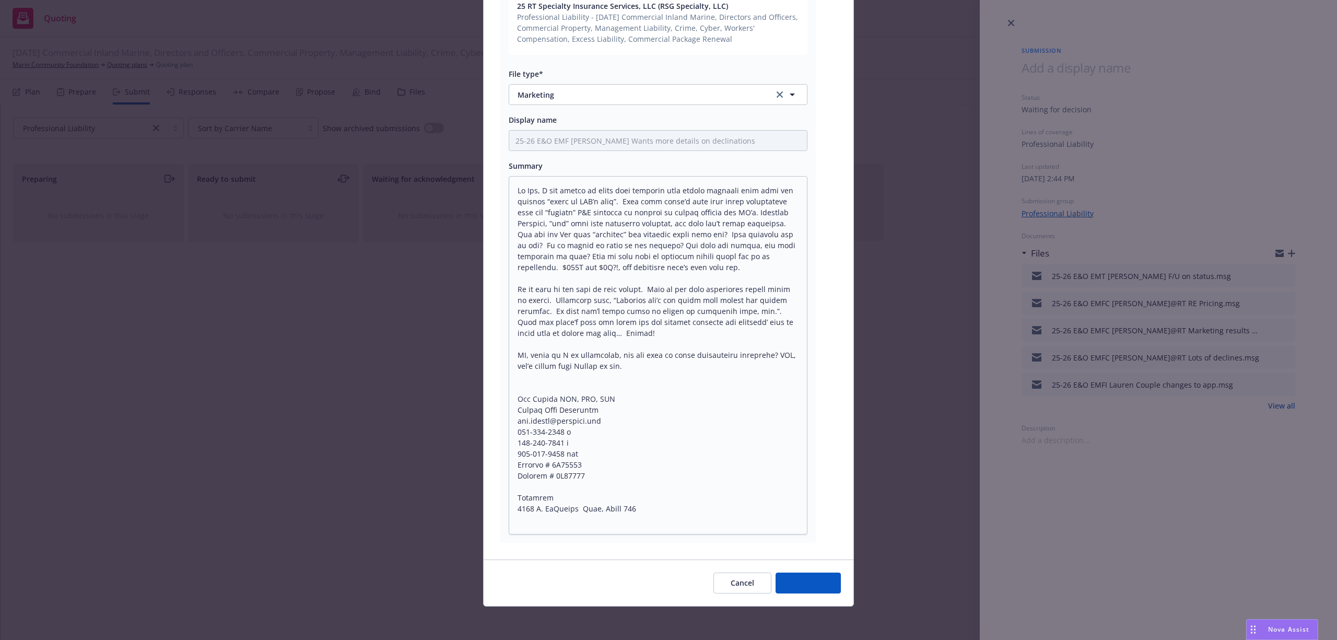
type textarea "x"
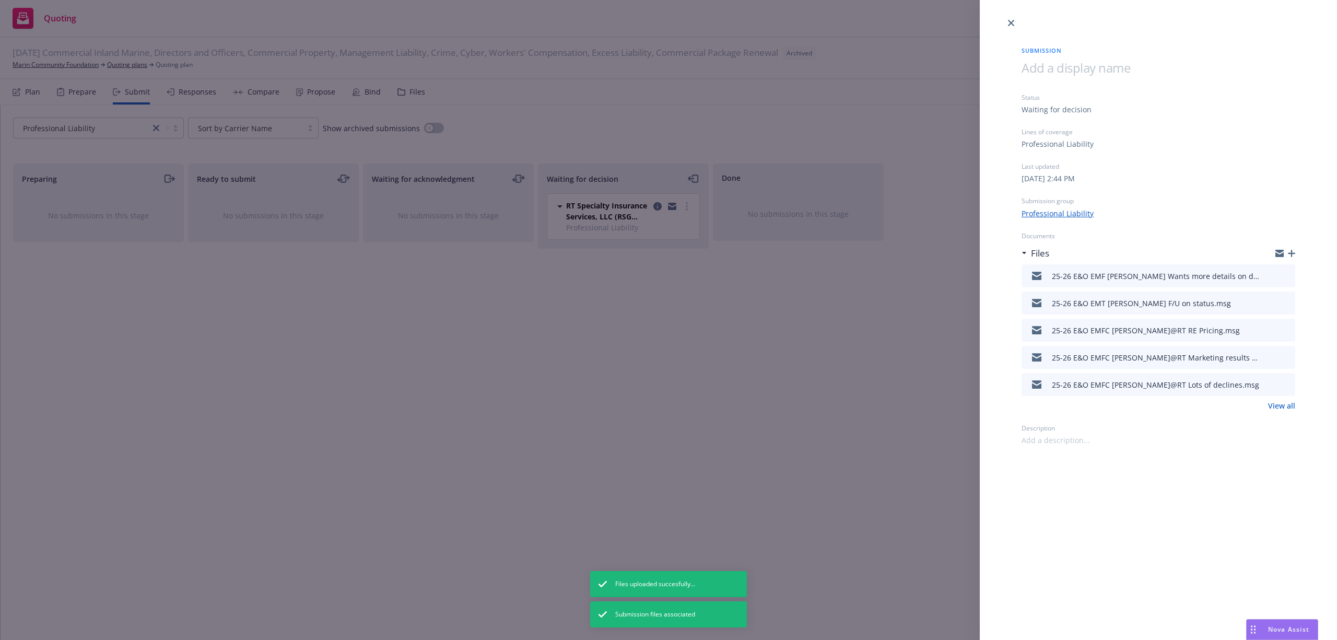
click at [1267, 326] on icon "download file" at bounding box center [1268, 329] width 8 height 8
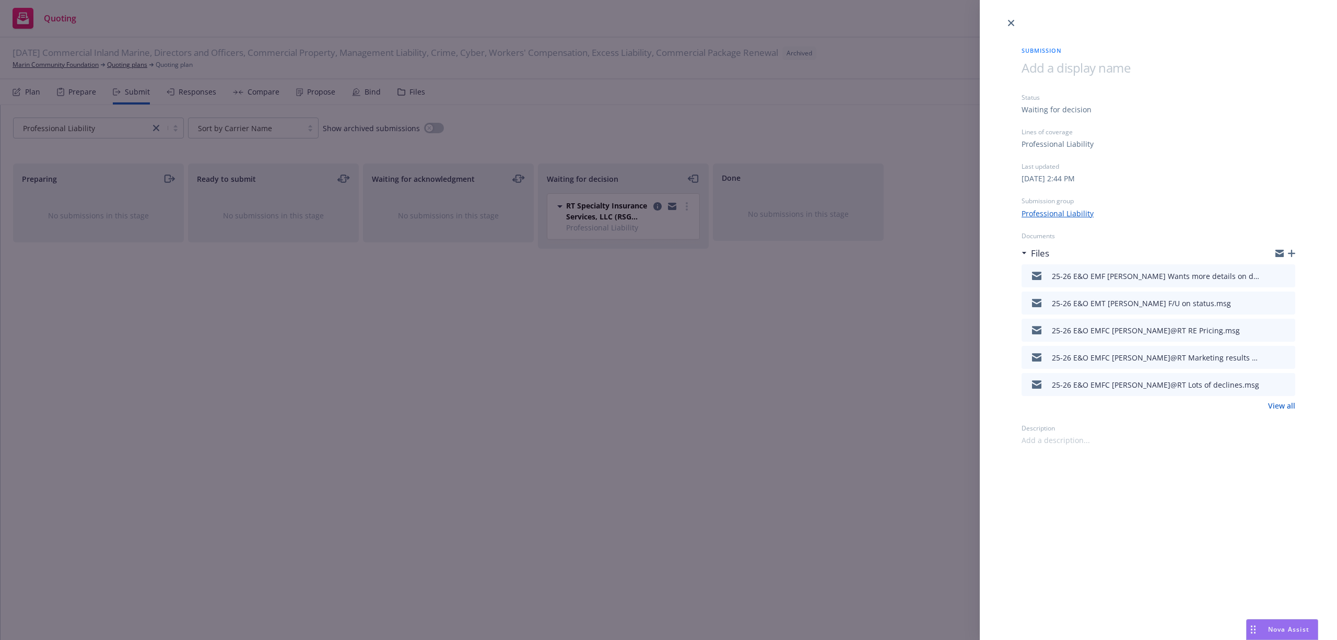
click at [1283, 406] on link "View all" at bounding box center [1282, 405] width 27 height 11
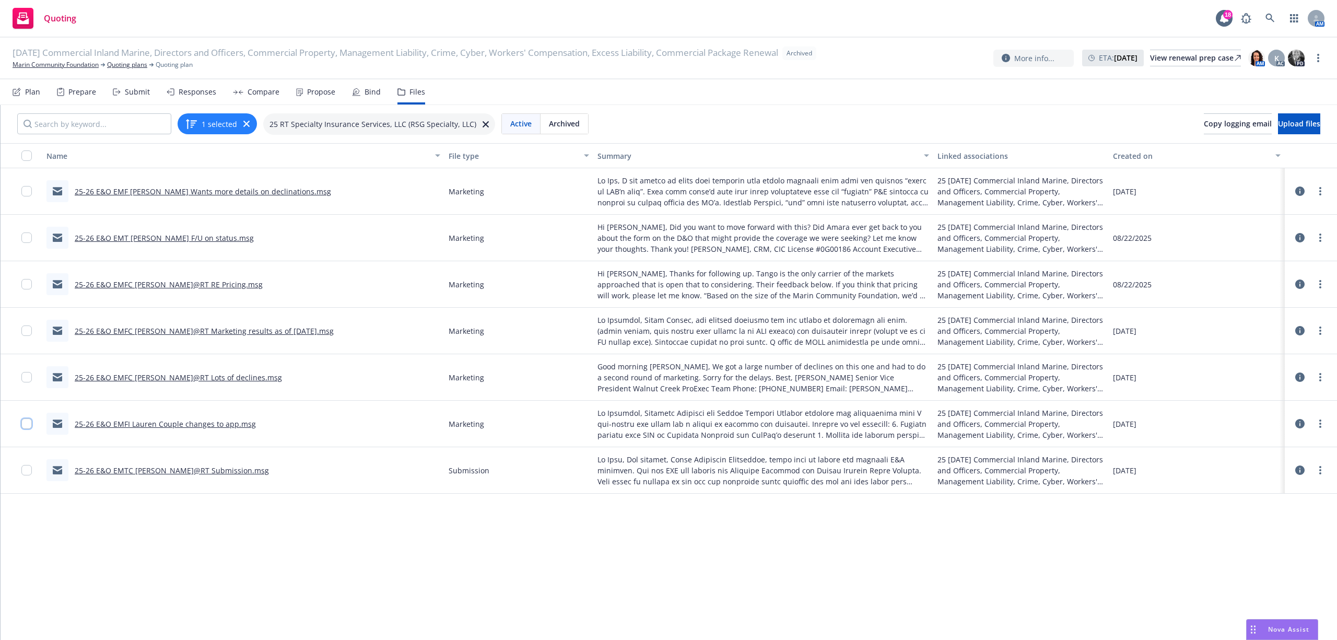
click at [28, 423] on input "checkbox" at bounding box center [26, 423] width 10 height 10
click at [567, 618] on span "Download selected files" at bounding box center [590, 616] width 85 height 10
